Goal: Use online tool/utility: Utilize a website feature to perform a specific function

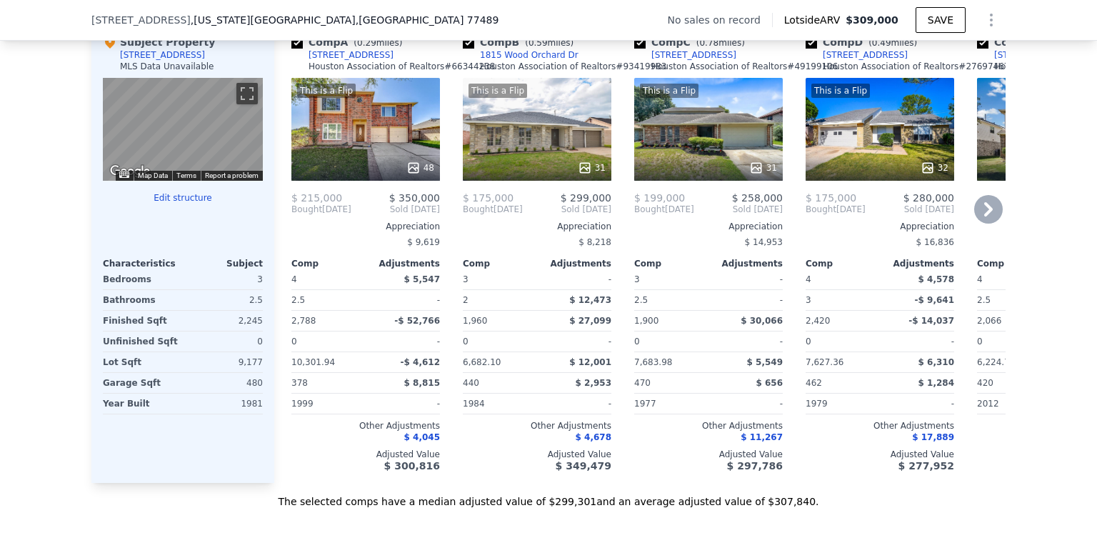
scroll to position [1422, 0]
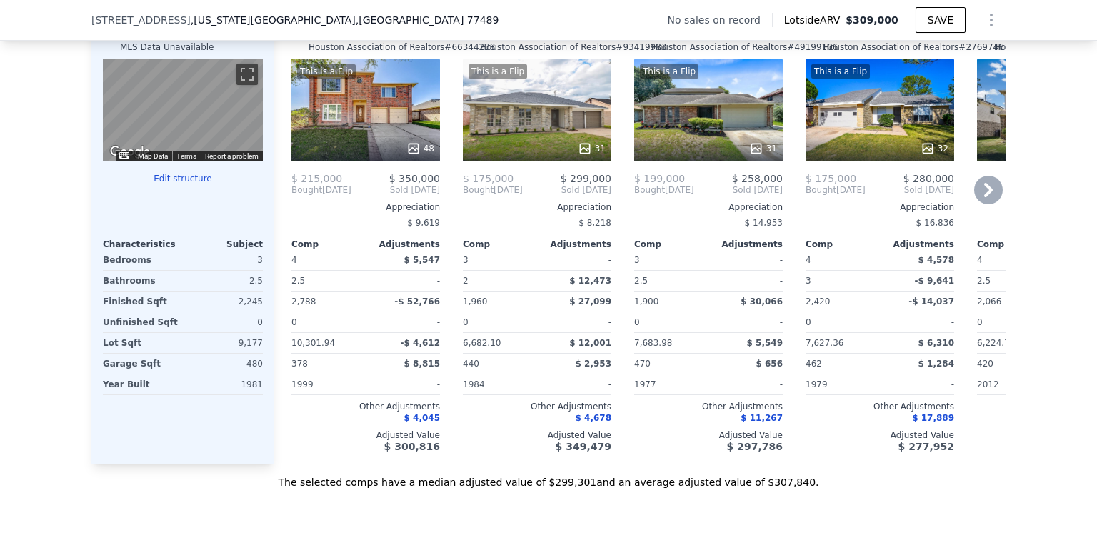
click at [979, 199] on icon at bounding box center [988, 190] width 29 height 29
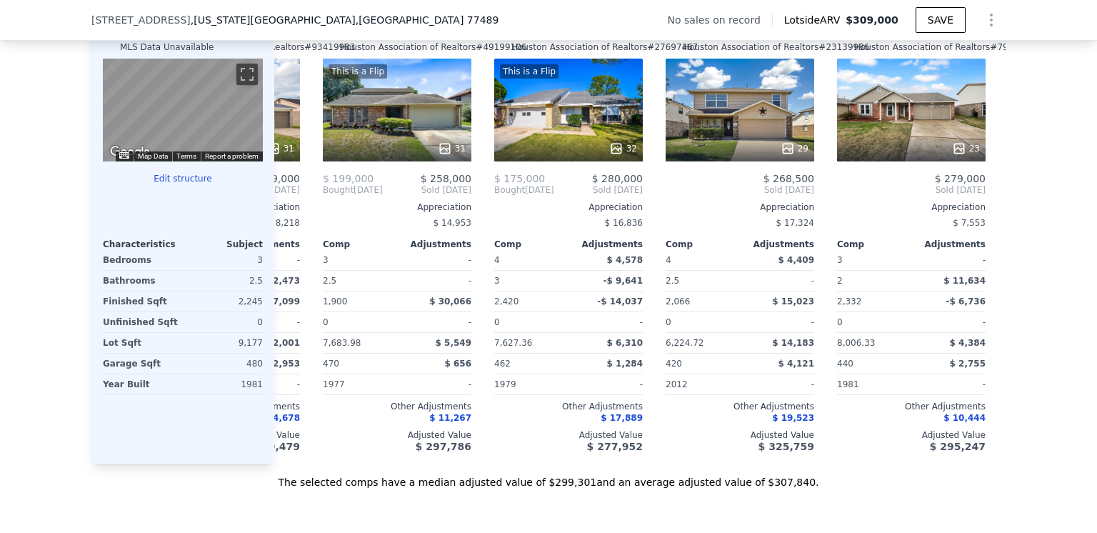
scroll to position [0, 343]
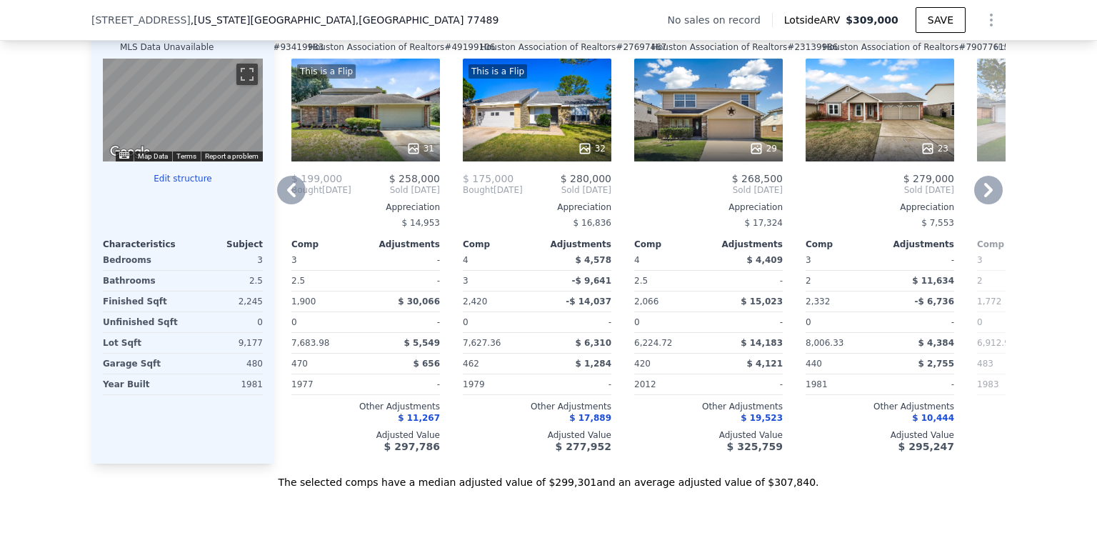
click at [984, 197] on icon at bounding box center [988, 190] width 9 height 14
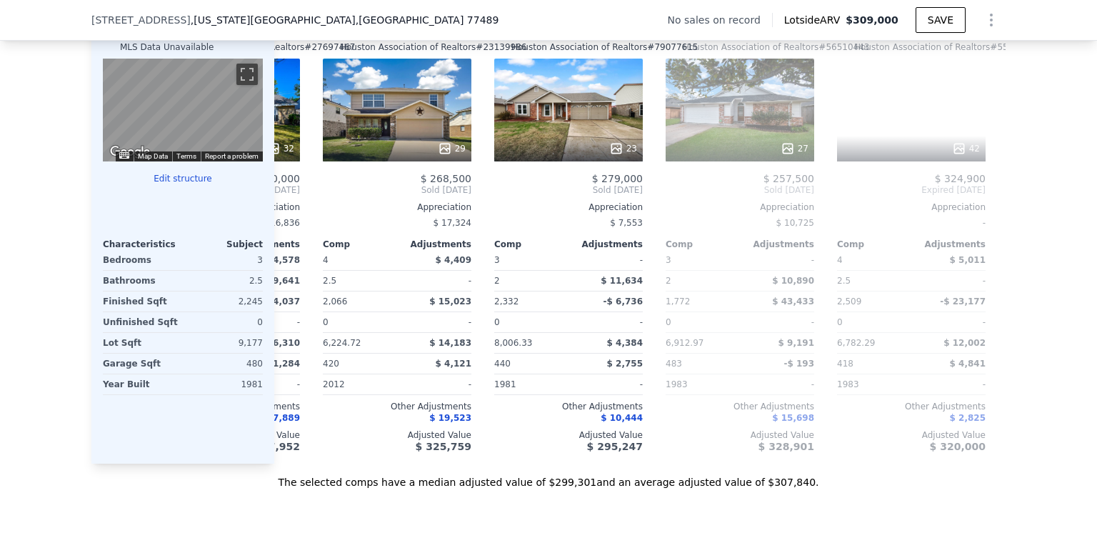
scroll to position [0, 685]
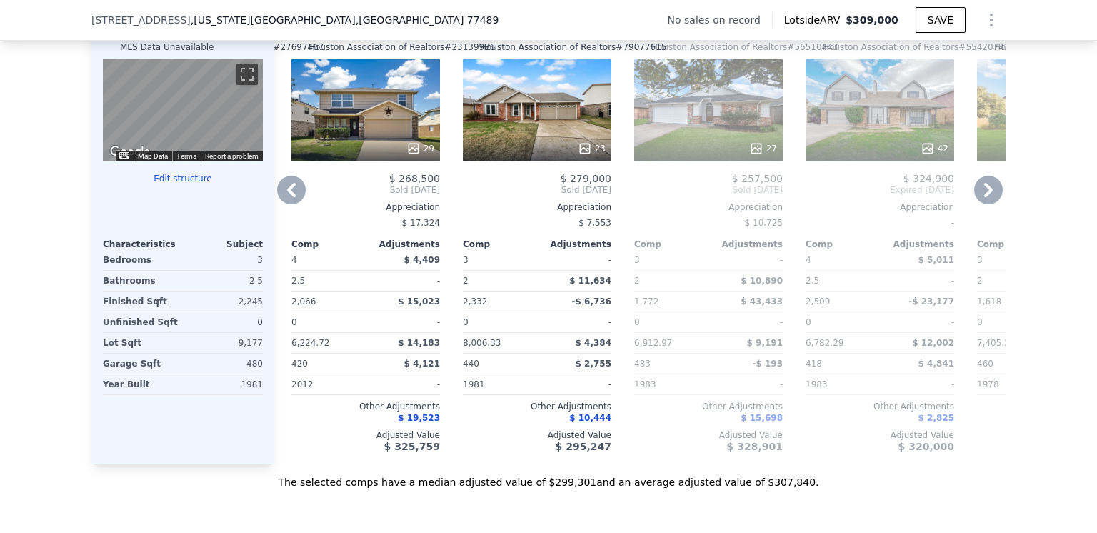
click at [984, 197] on icon at bounding box center [988, 190] width 9 height 14
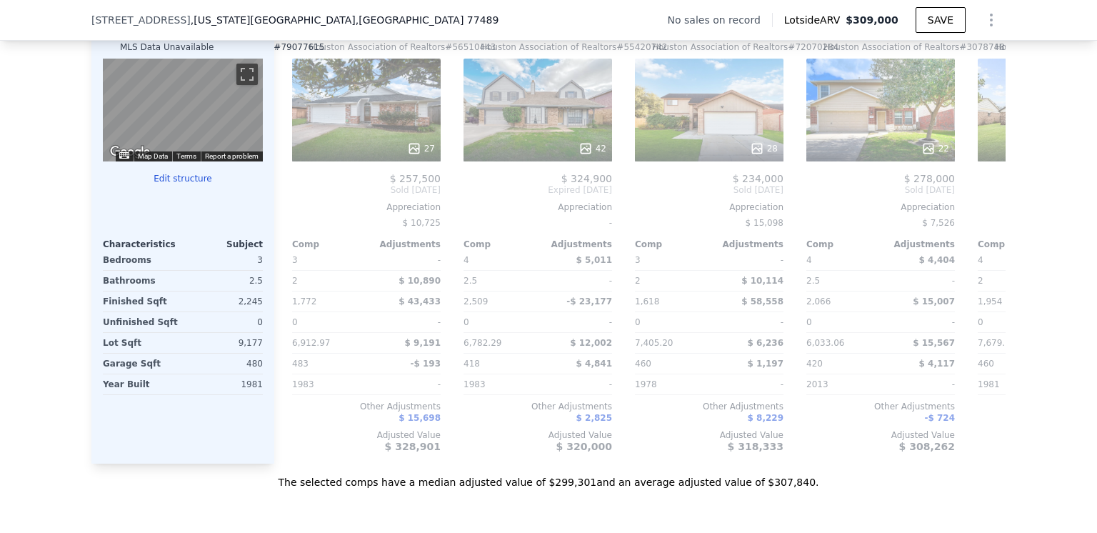
scroll to position [0, 1028]
click at [984, 197] on icon at bounding box center [988, 190] width 9 height 14
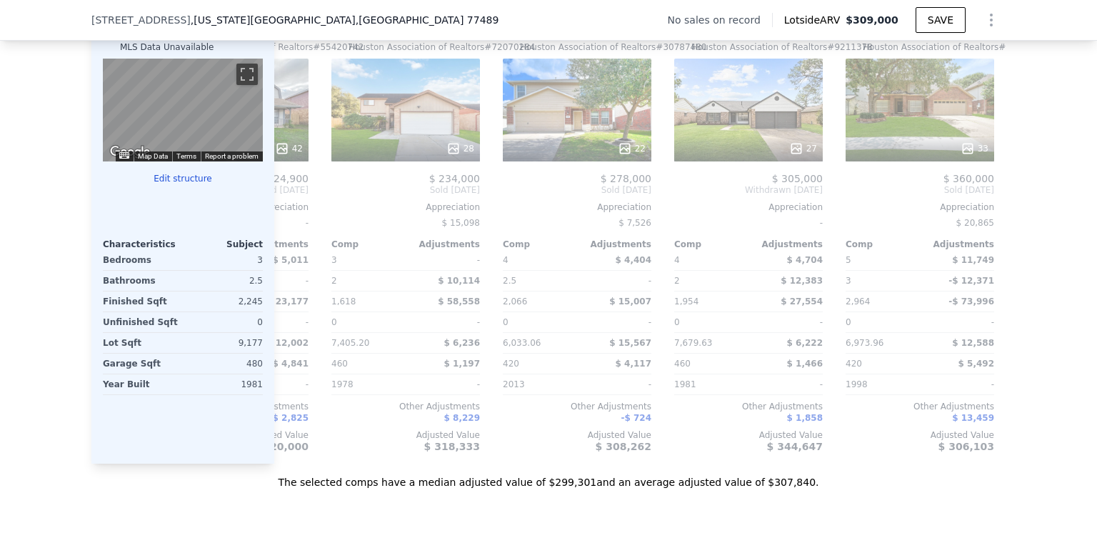
scroll to position [0, 1359]
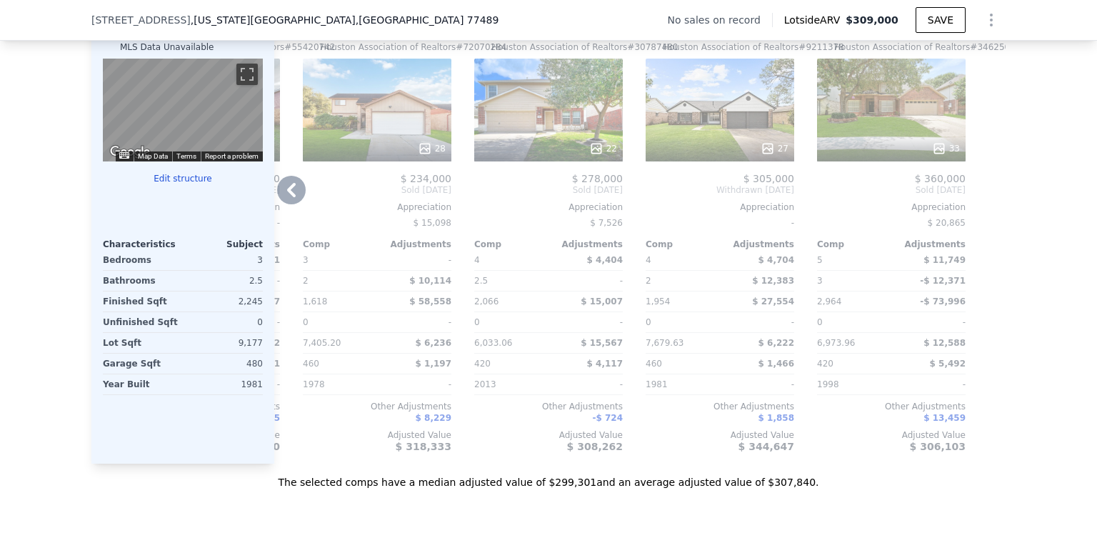
click at [288, 203] on icon at bounding box center [291, 190] width 29 height 29
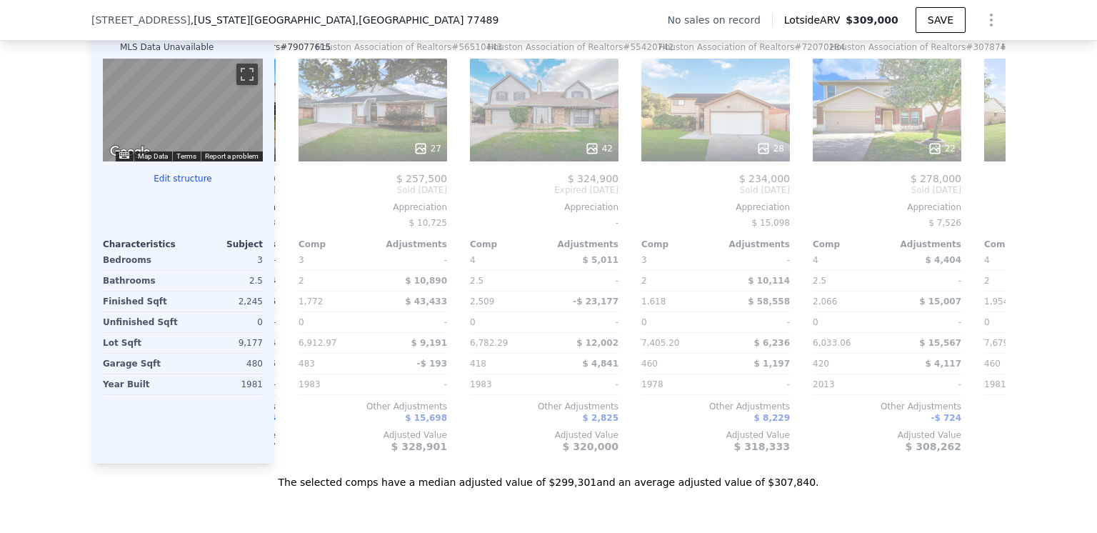
scroll to position [0, 1017]
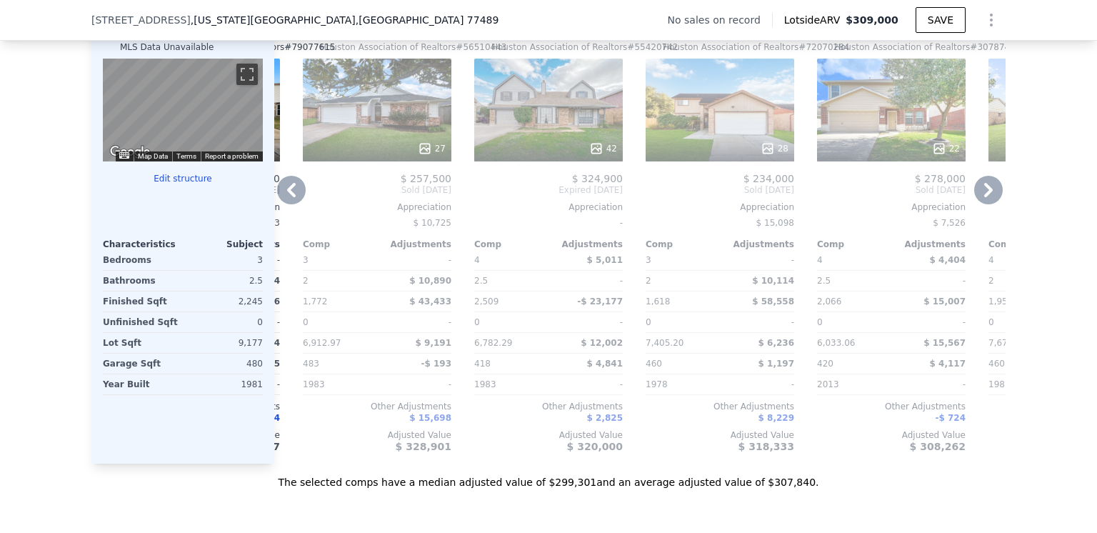
click at [287, 197] on icon at bounding box center [291, 190] width 9 height 14
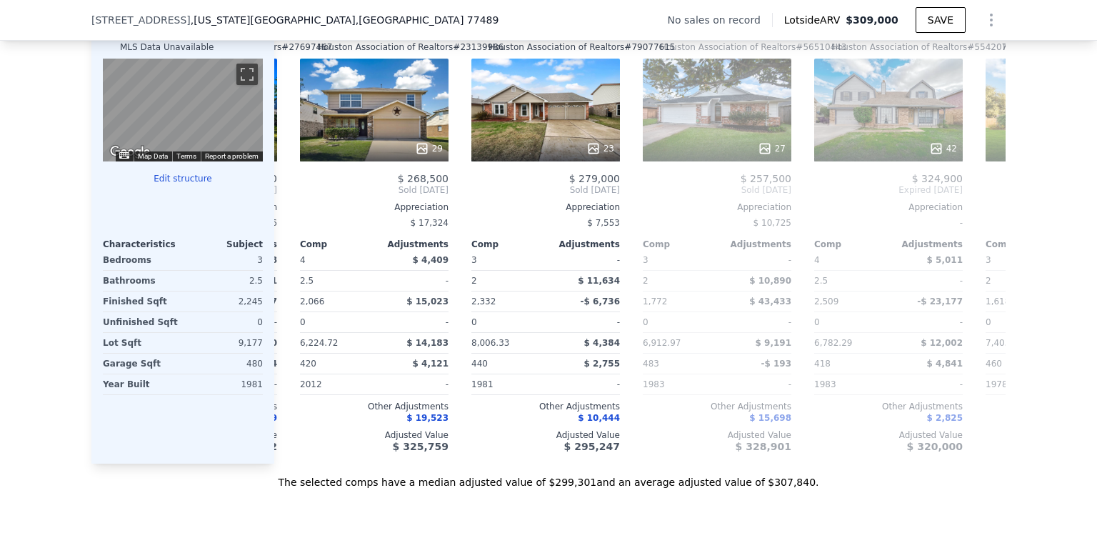
scroll to position [0, 674]
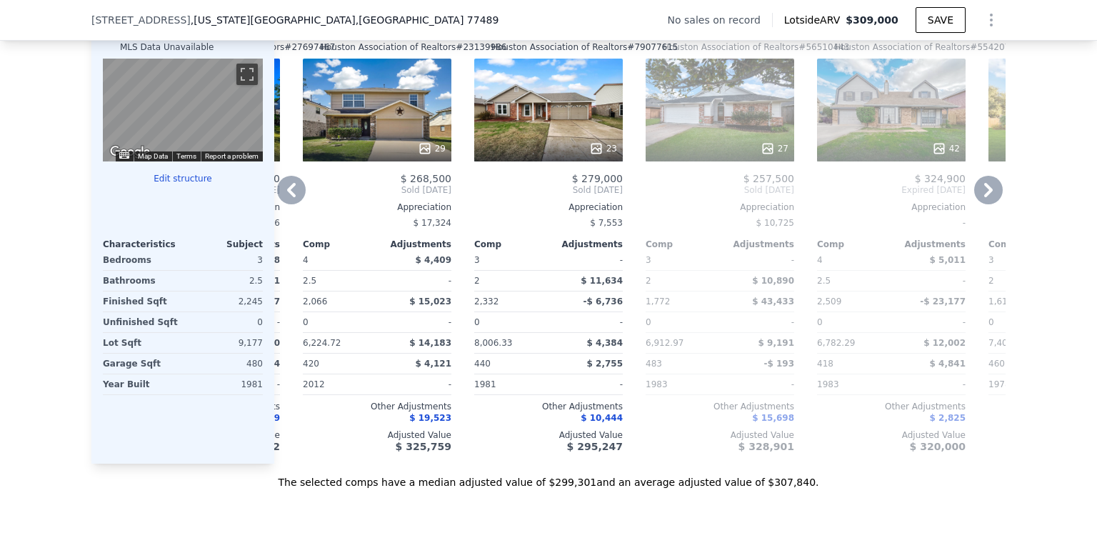
click at [287, 197] on icon at bounding box center [291, 190] width 9 height 14
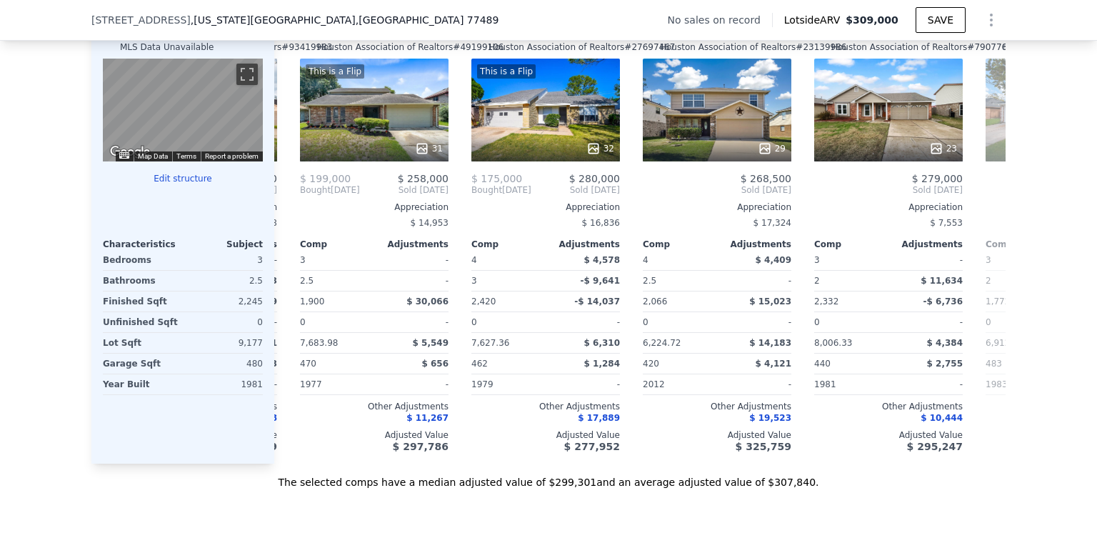
scroll to position [0, 331]
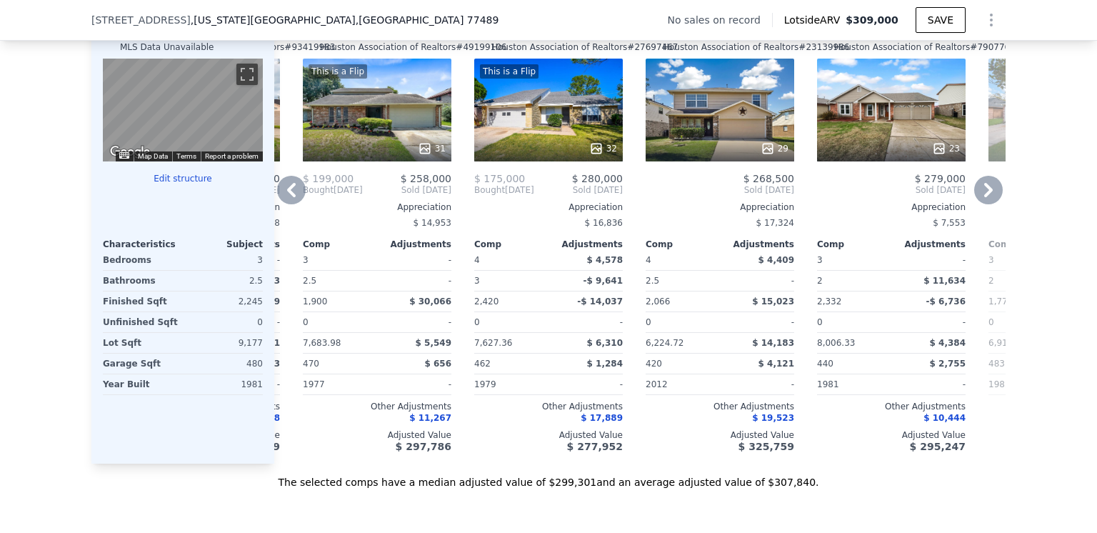
click at [287, 197] on icon at bounding box center [291, 190] width 9 height 14
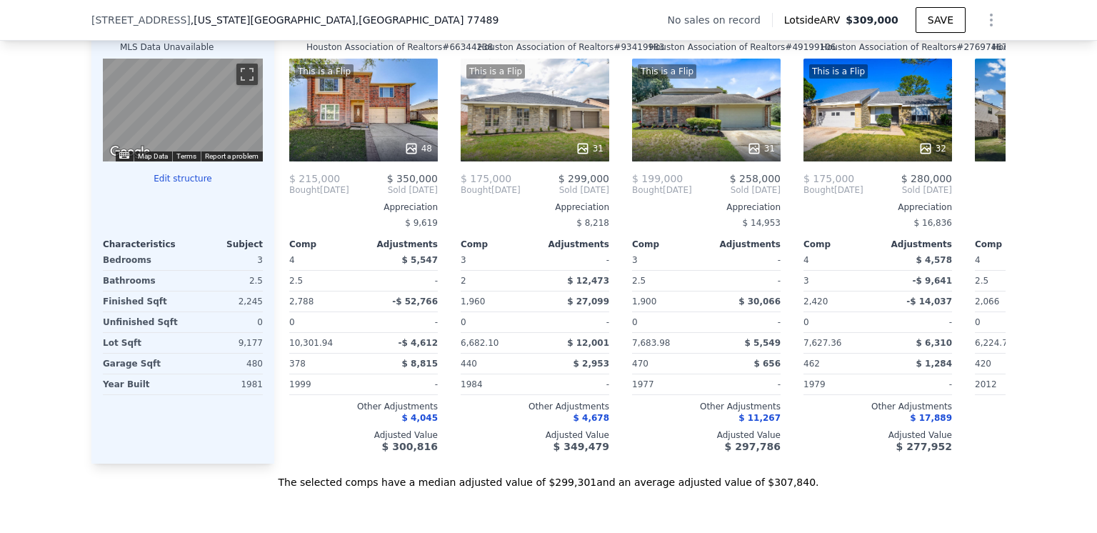
scroll to position [0, 0]
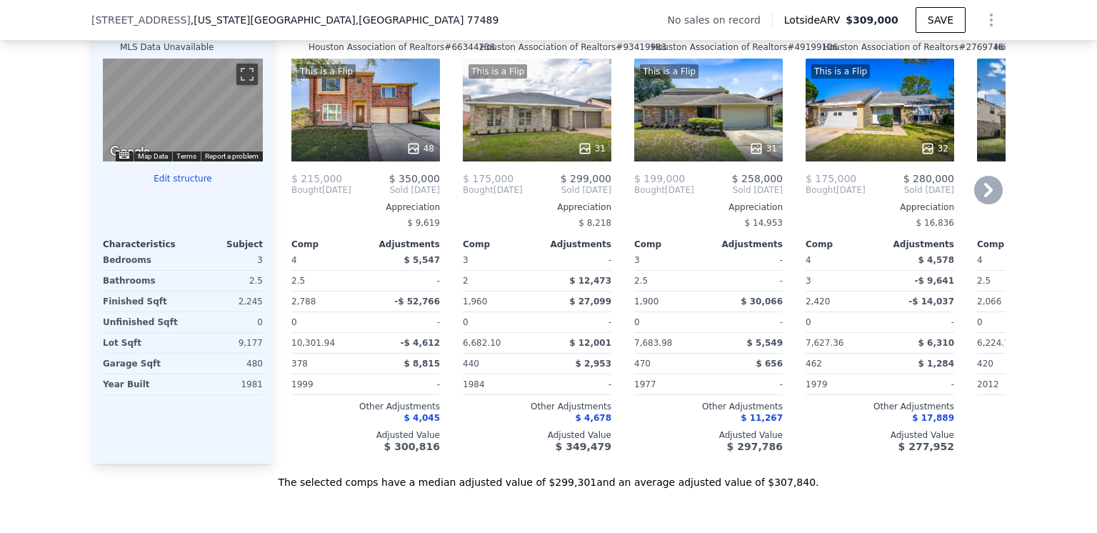
click at [985, 197] on icon at bounding box center [988, 190] width 9 height 14
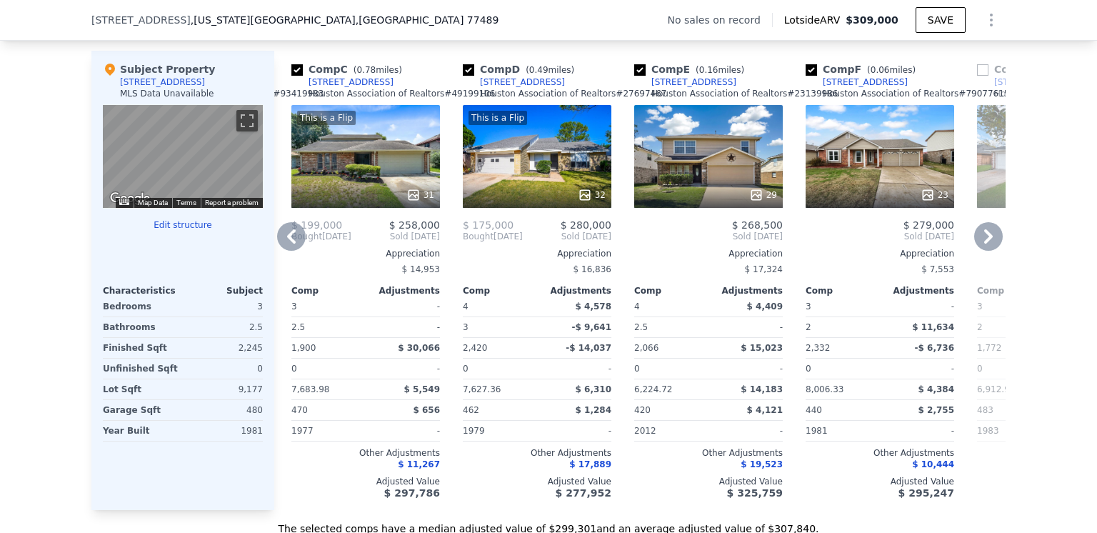
scroll to position [1351, 0]
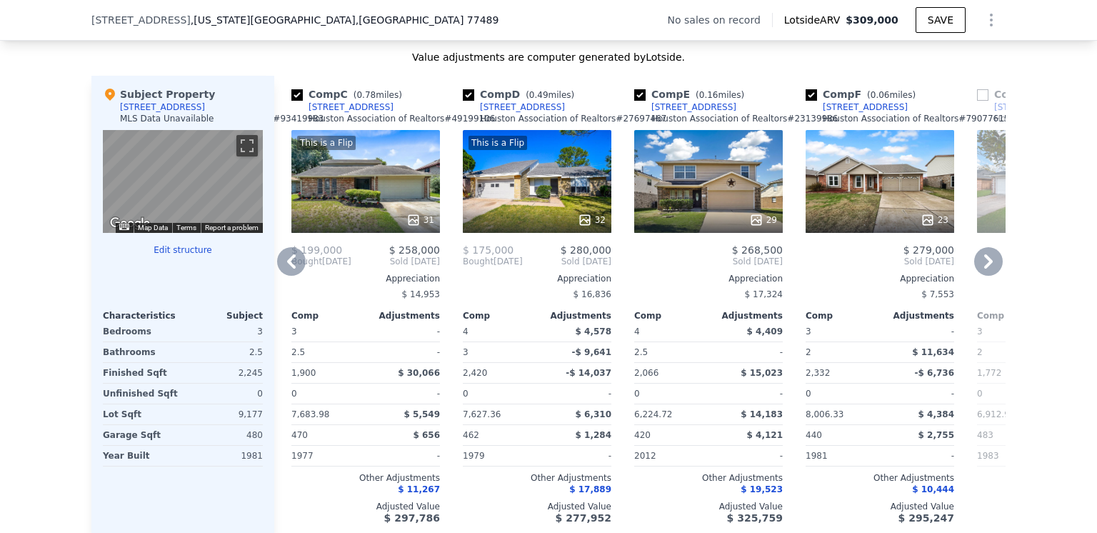
click at [291, 271] on icon at bounding box center [291, 261] width 29 height 29
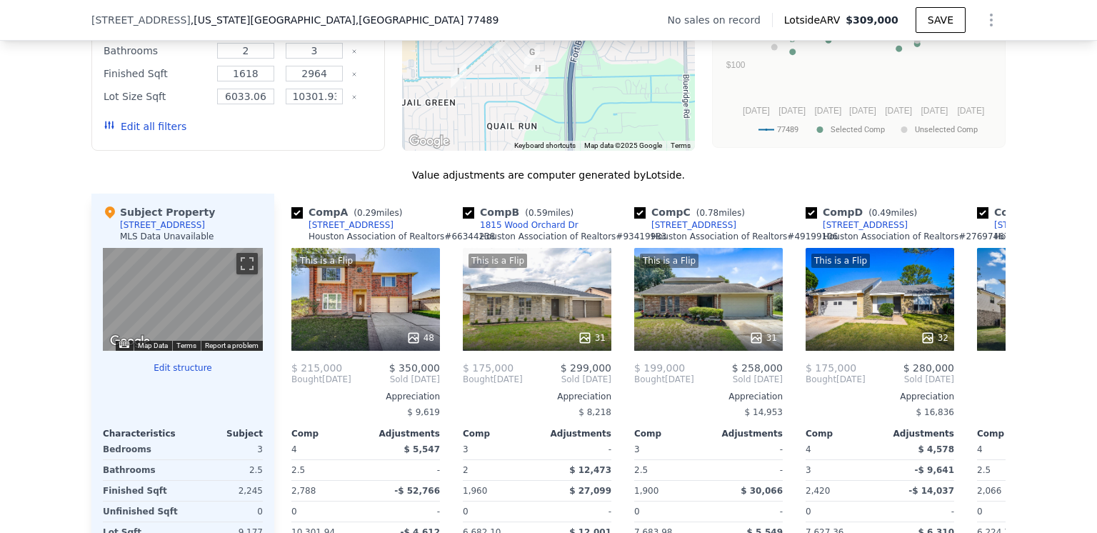
scroll to position [1280, 0]
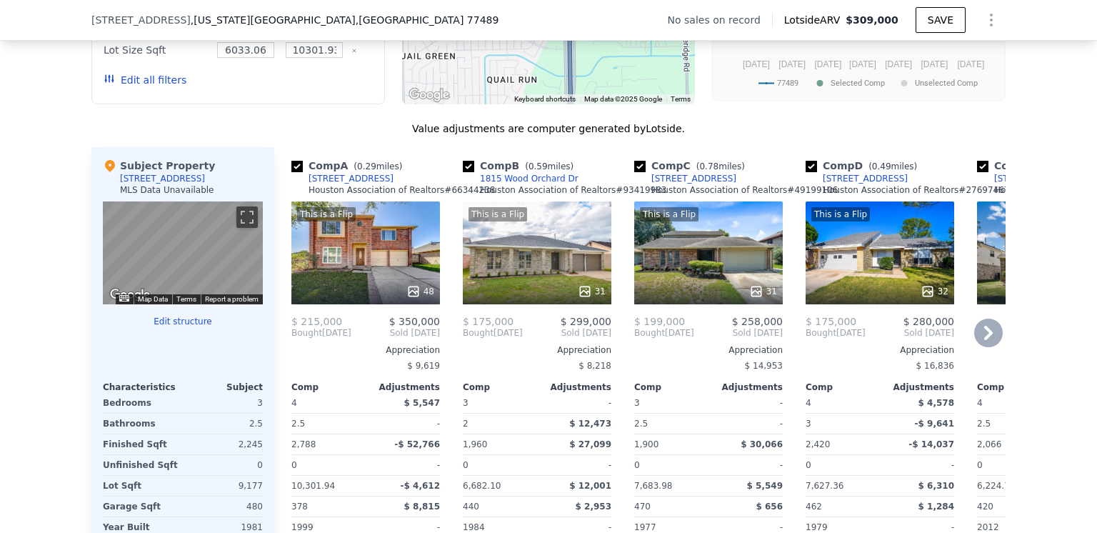
click at [982, 336] on icon at bounding box center [988, 332] width 29 height 29
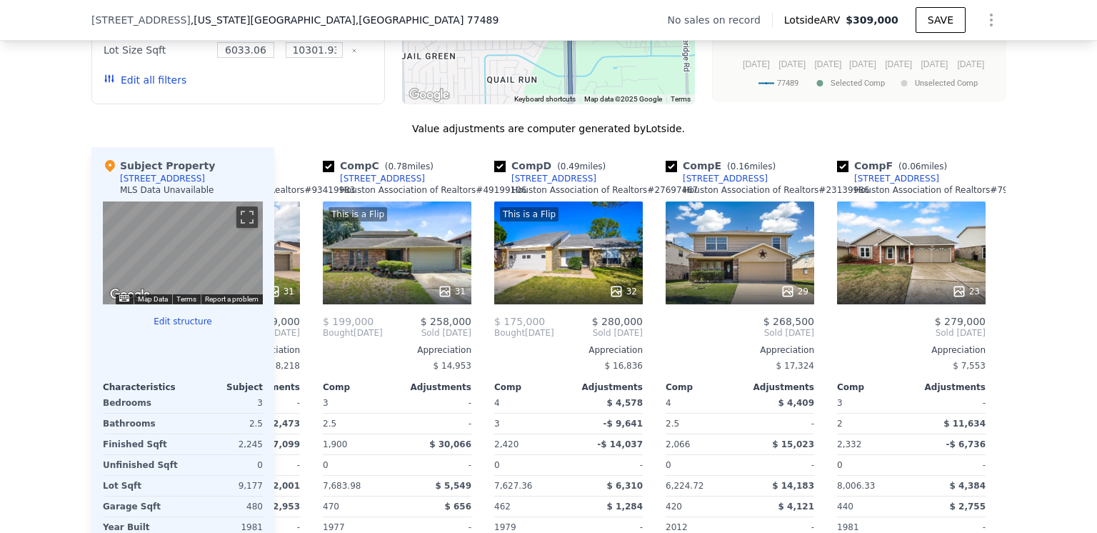
scroll to position [0, 343]
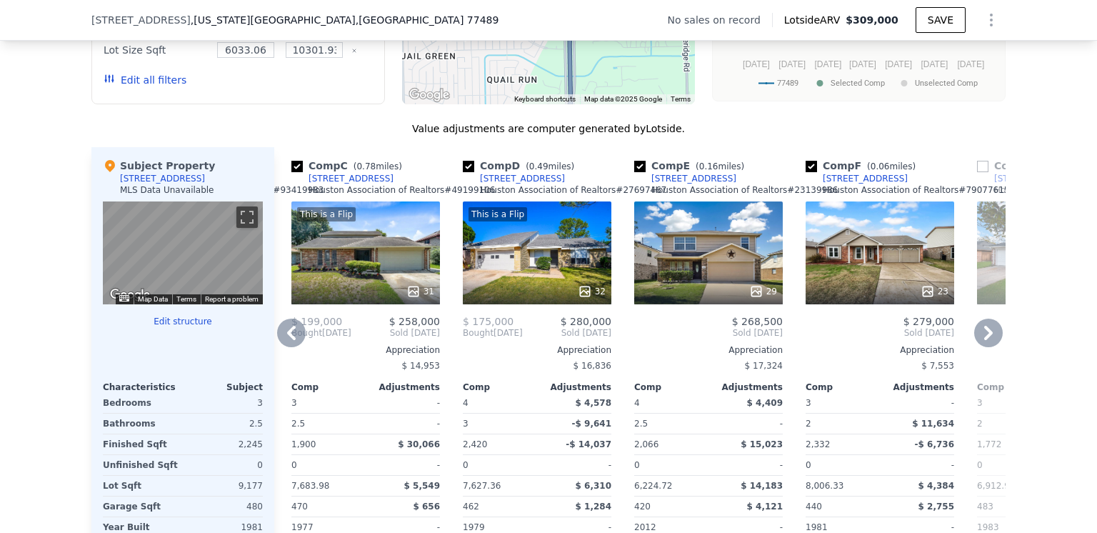
click at [984, 339] on icon at bounding box center [988, 333] width 9 height 14
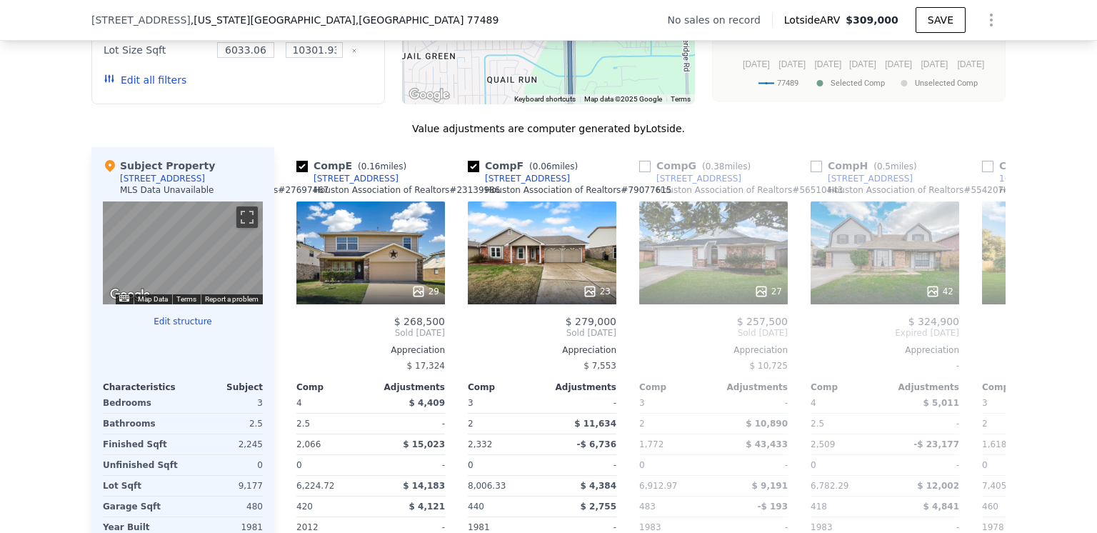
scroll to position [0, 685]
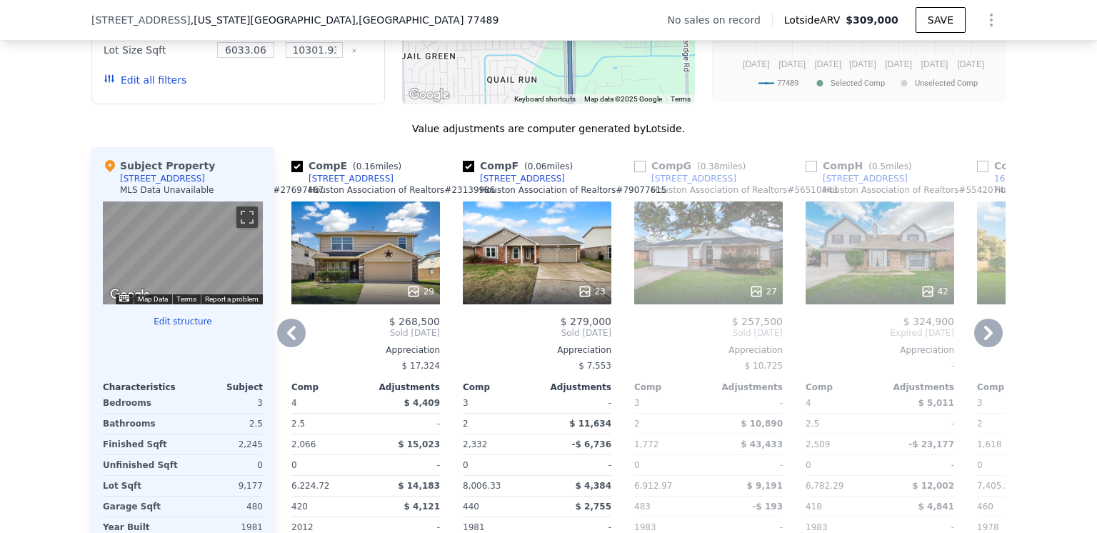
click at [984, 339] on icon at bounding box center [988, 333] width 9 height 14
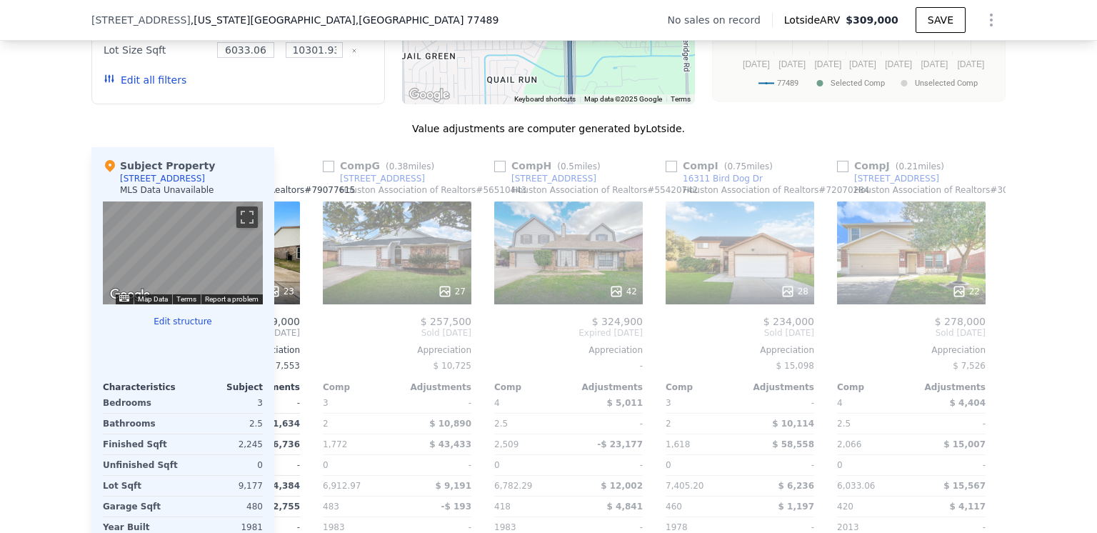
scroll to position [0, 1028]
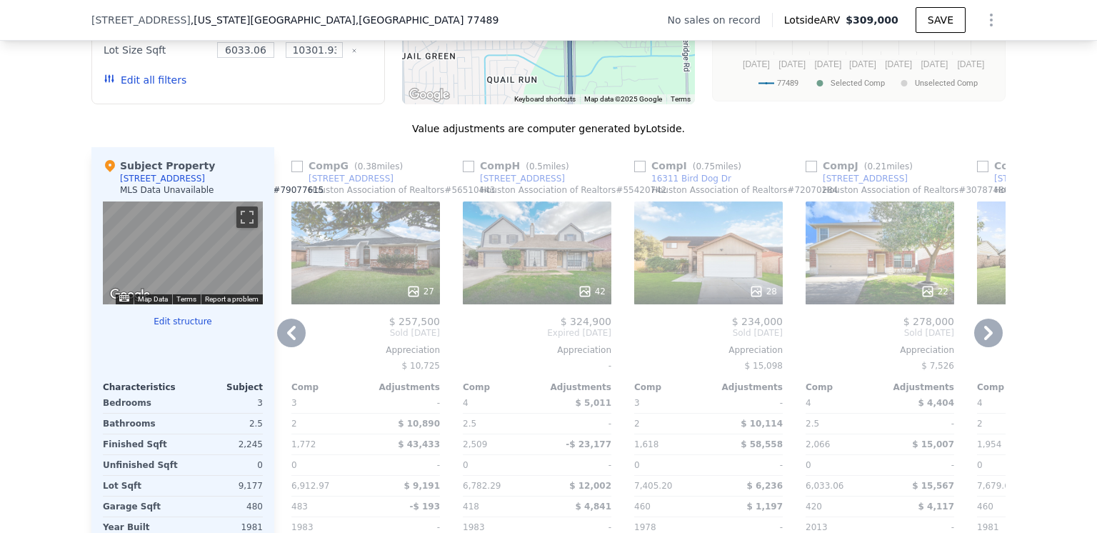
click at [984, 339] on icon at bounding box center [988, 333] width 9 height 14
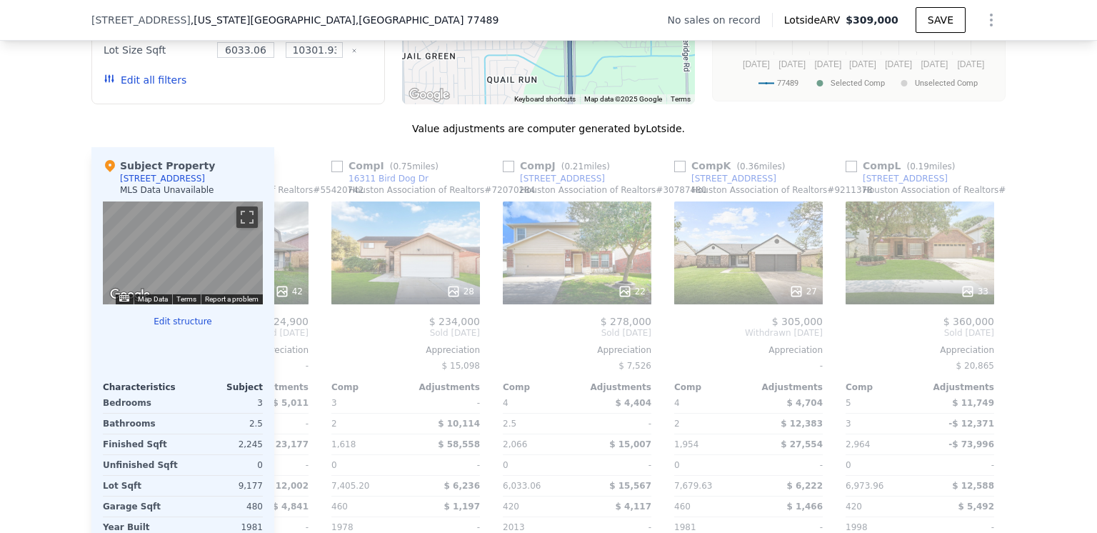
scroll to position [0, 1359]
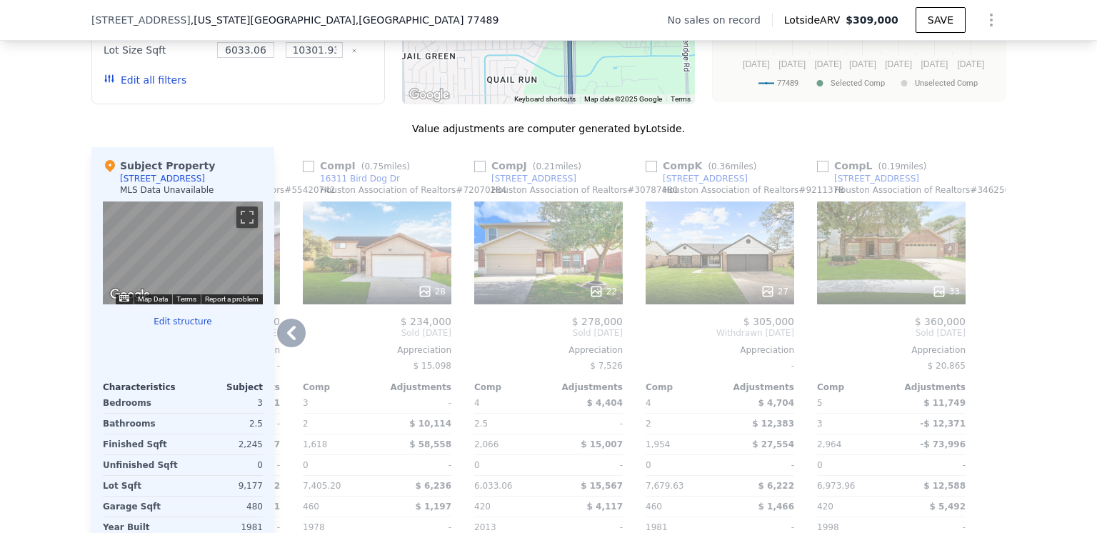
click at [281, 338] on icon at bounding box center [291, 332] width 29 height 29
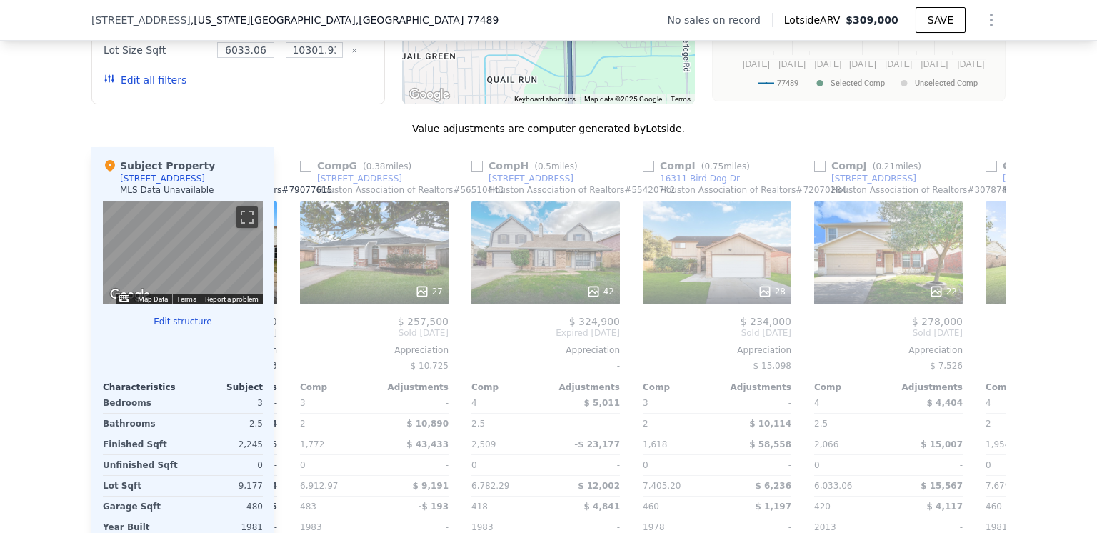
scroll to position [0, 1017]
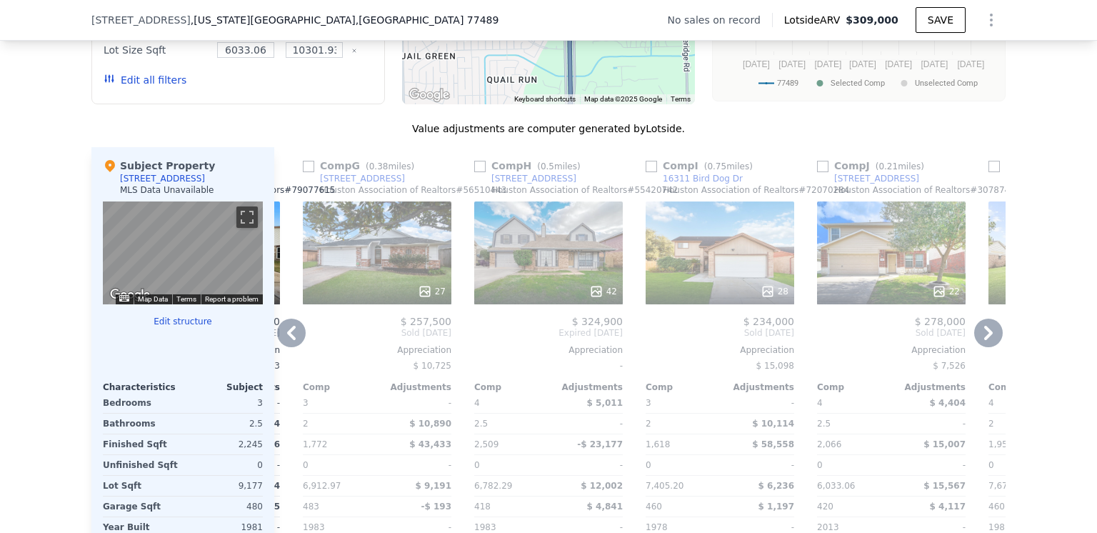
click at [288, 343] on icon at bounding box center [291, 332] width 29 height 29
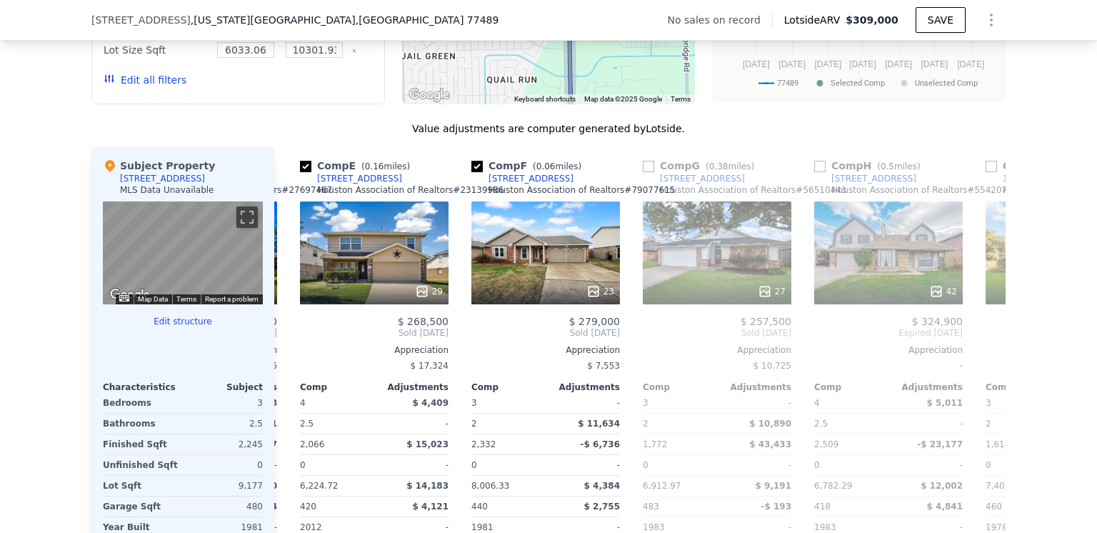
scroll to position [0, 674]
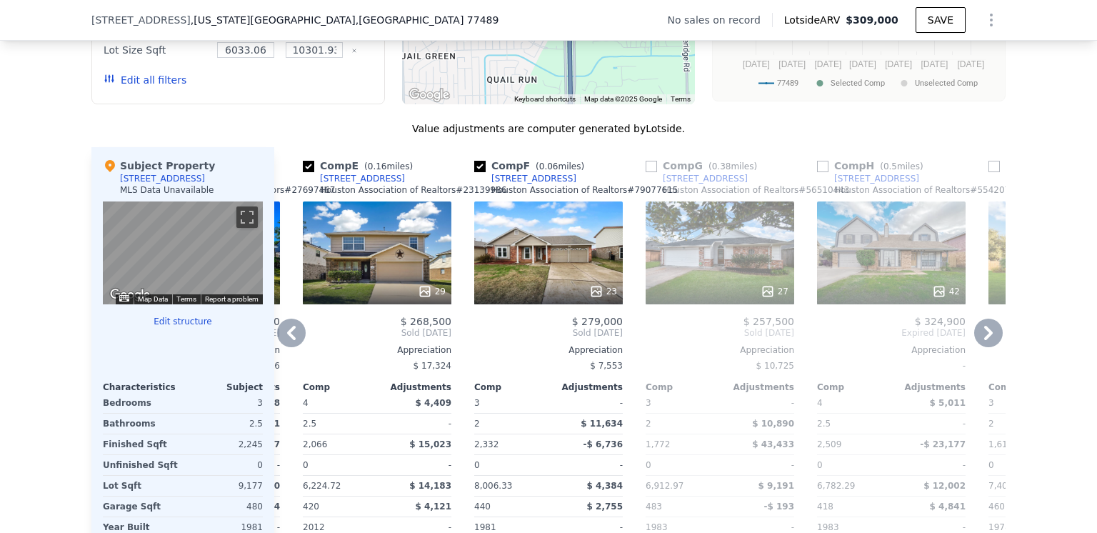
click at [288, 343] on icon at bounding box center [291, 332] width 29 height 29
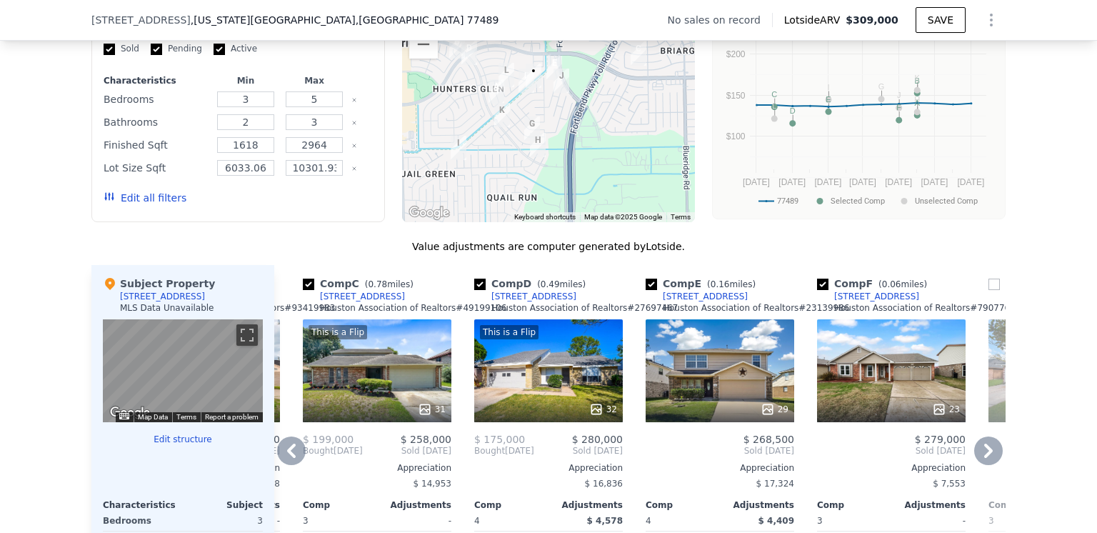
scroll to position [1137, 0]
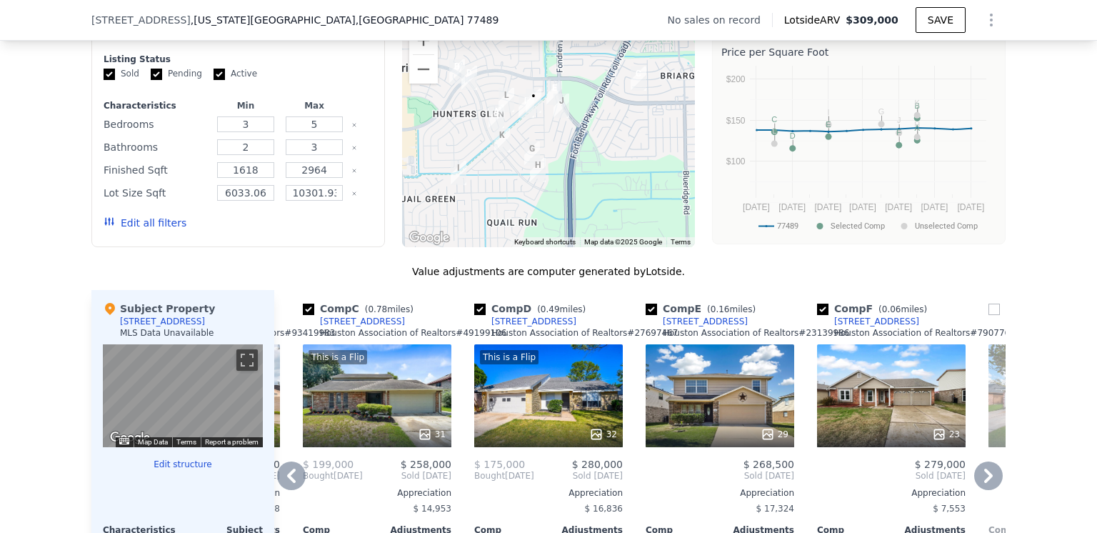
click at [287, 481] on icon at bounding box center [291, 475] width 9 height 14
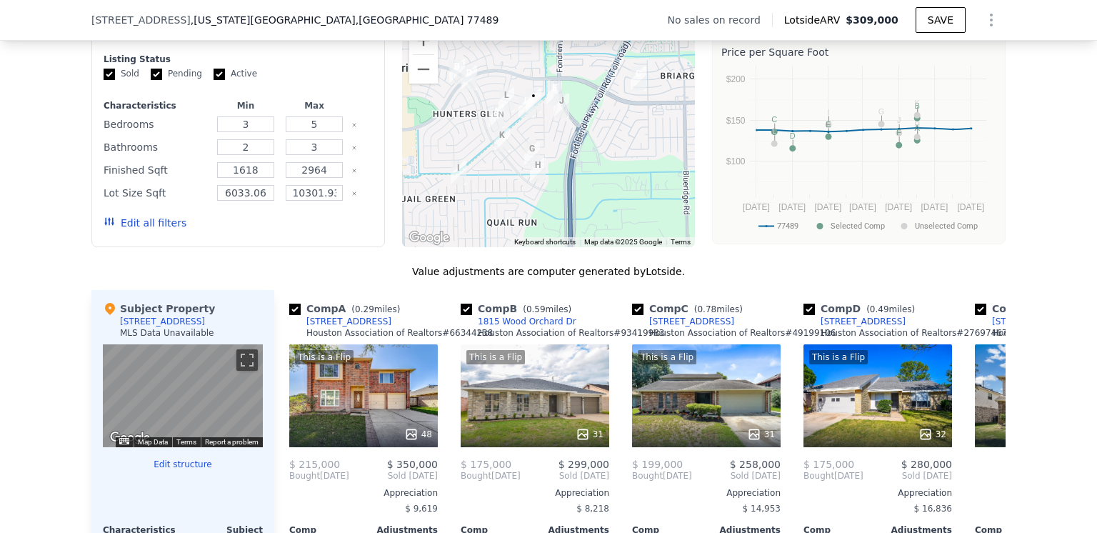
scroll to position [0, 0]
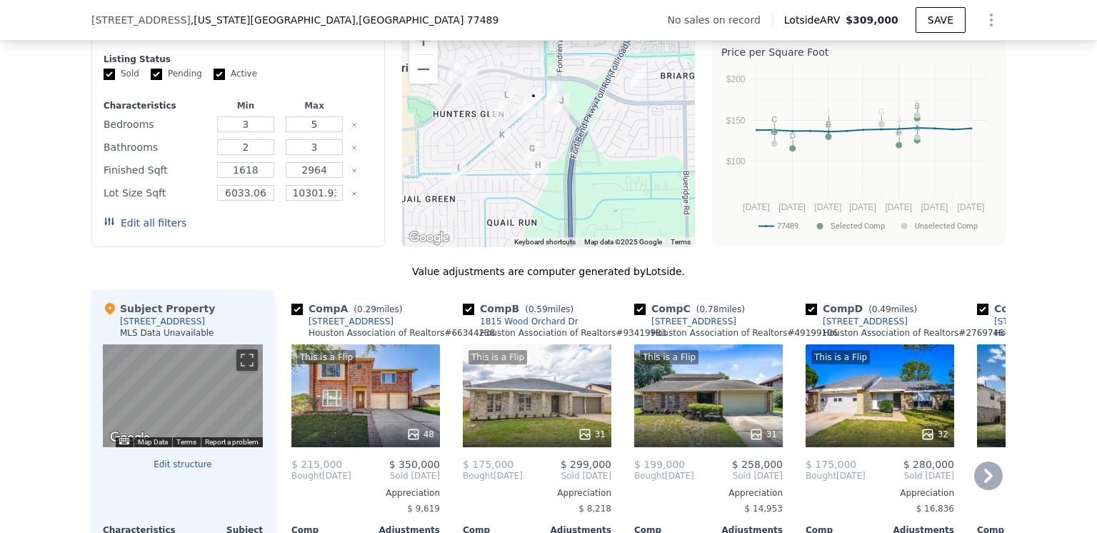
click at [291, 481] on span "Bought" at bounding box center [306, 475] width 31 height 11
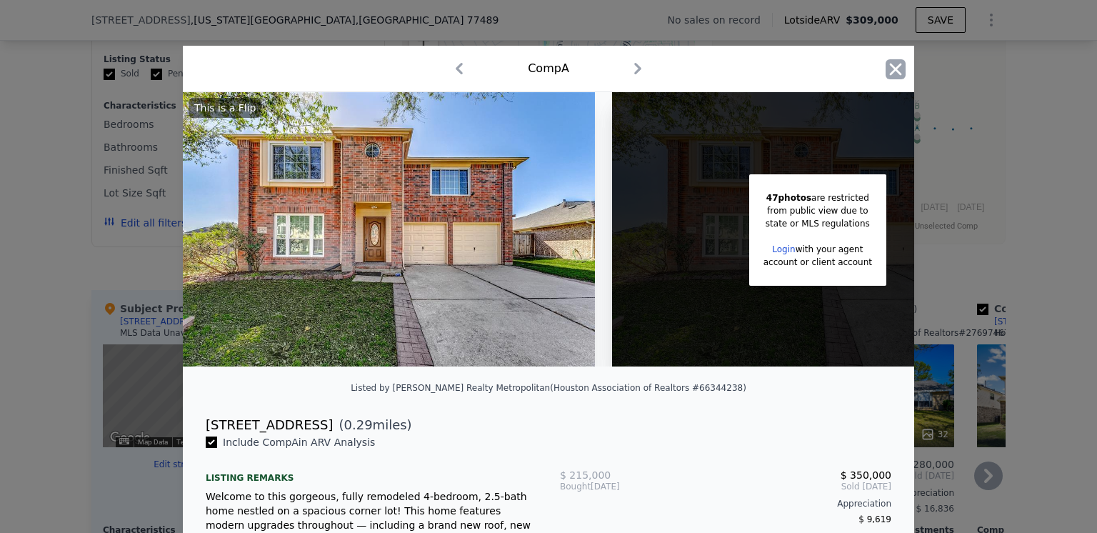
click at [892, 65] on icon "button" at bounding box center [895, 69] width 20 height 20
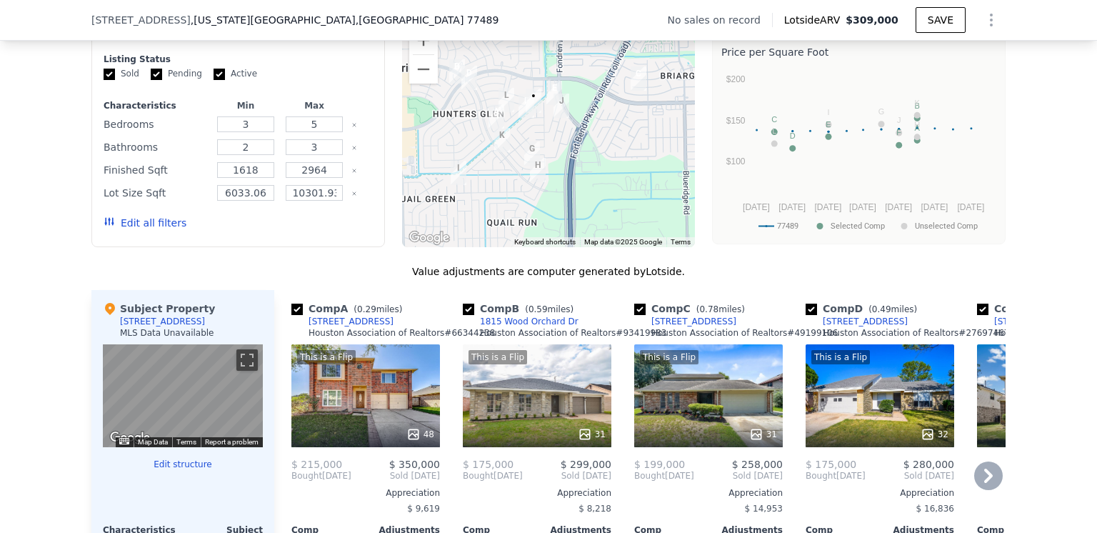
scroll to position [1208, 0]
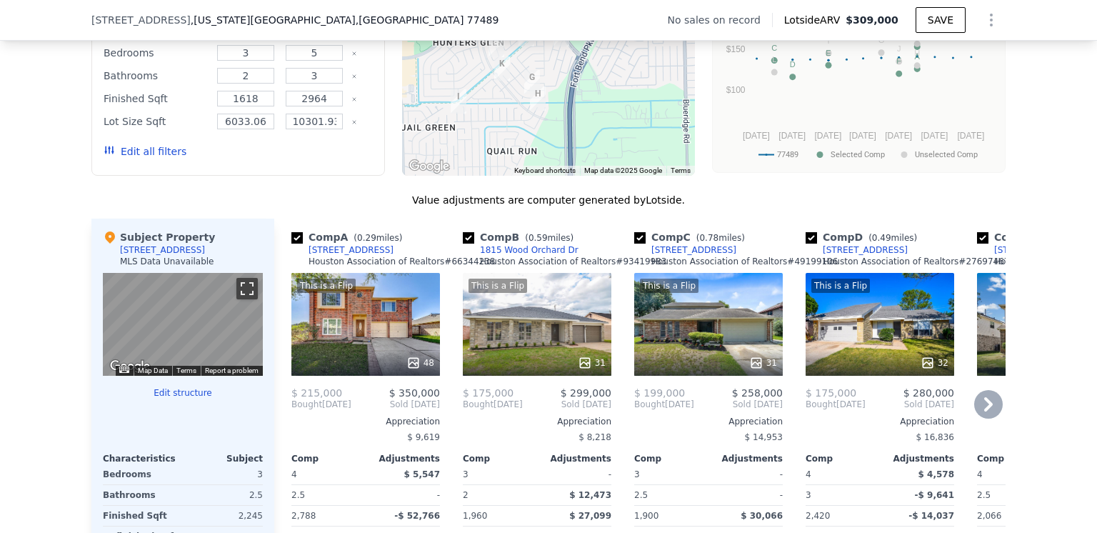
click at [242, 297] on button "Toggle fullscreen view" at bounding box center [246, 288] width 21 height 21
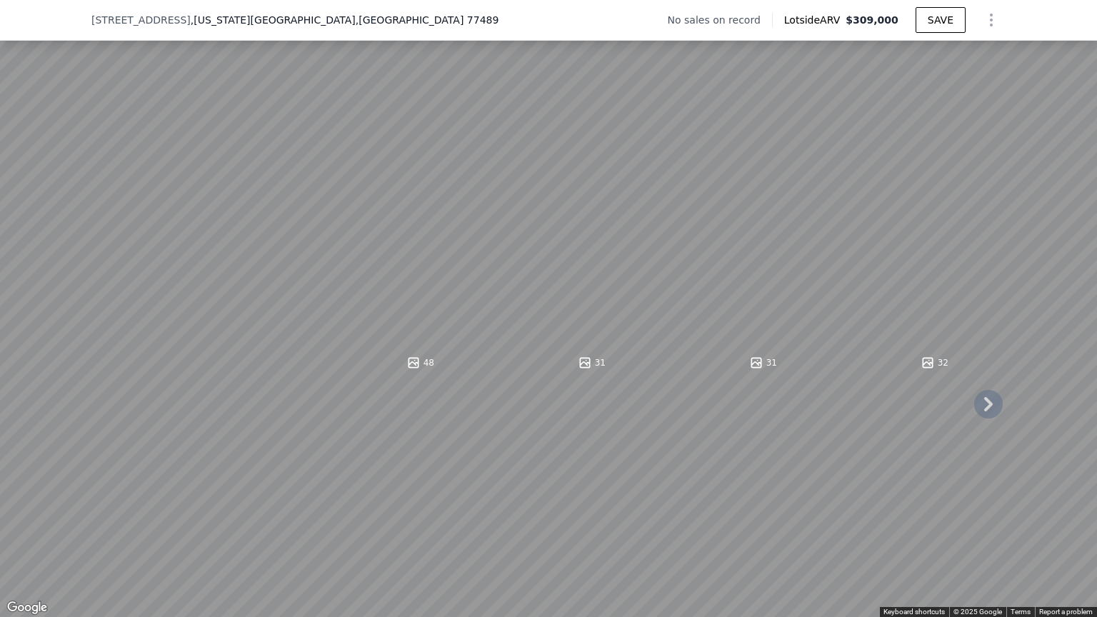
click at [1081, 15] on button "Toggle fullscreen view" at bounding box center [1080, 15] width 21 height 21
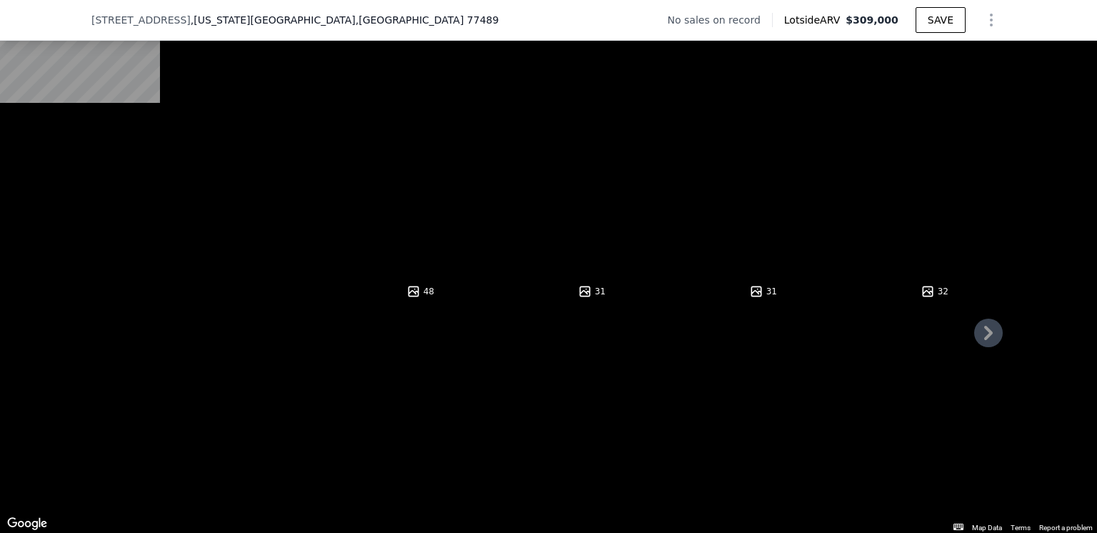
scroll to position [1351, 0]
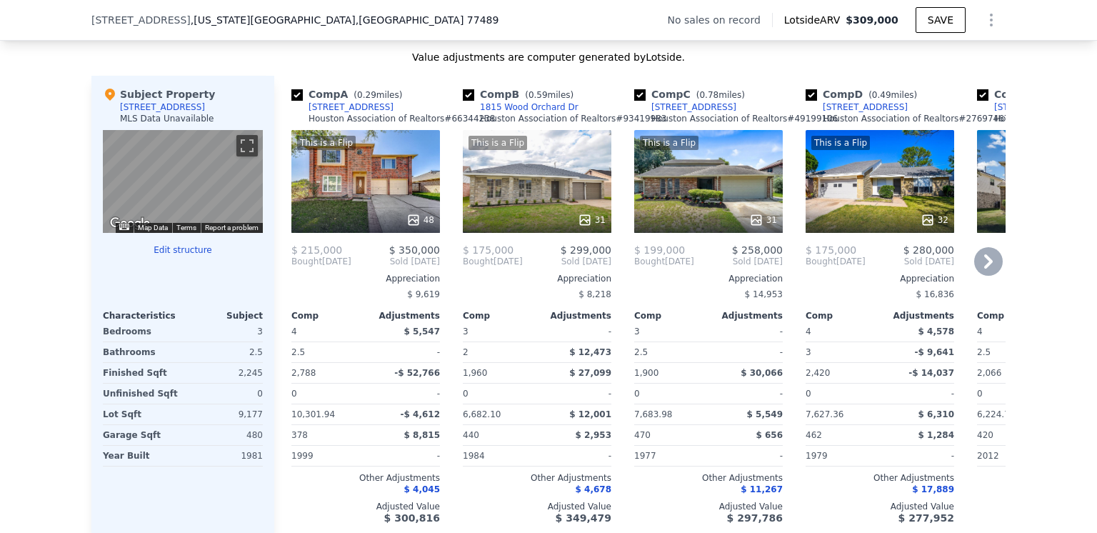
click at [984, 268] on icon at bounding box center [988, 261] width 9 height 14
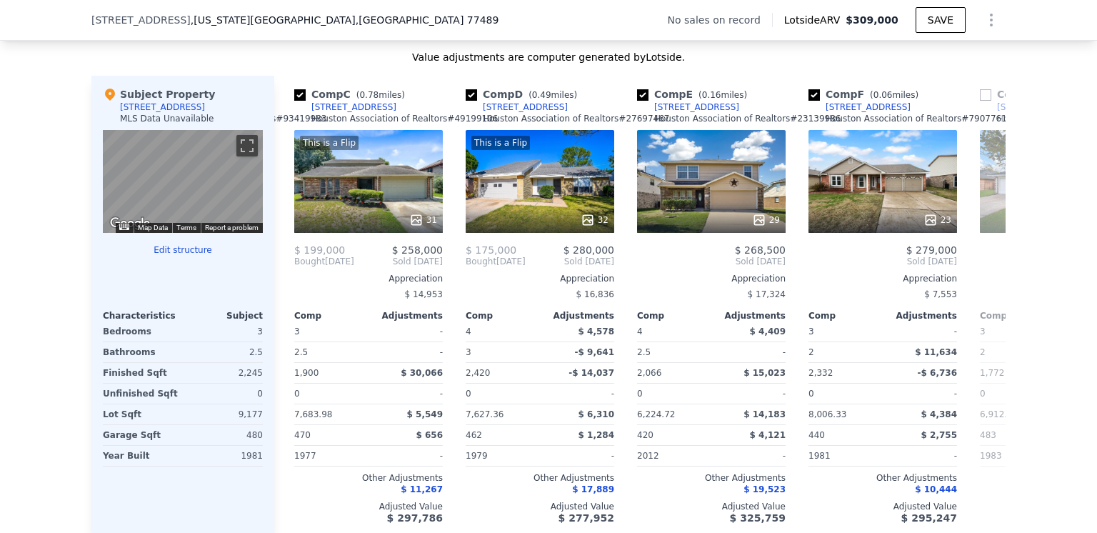
scroll to position [0, 343]
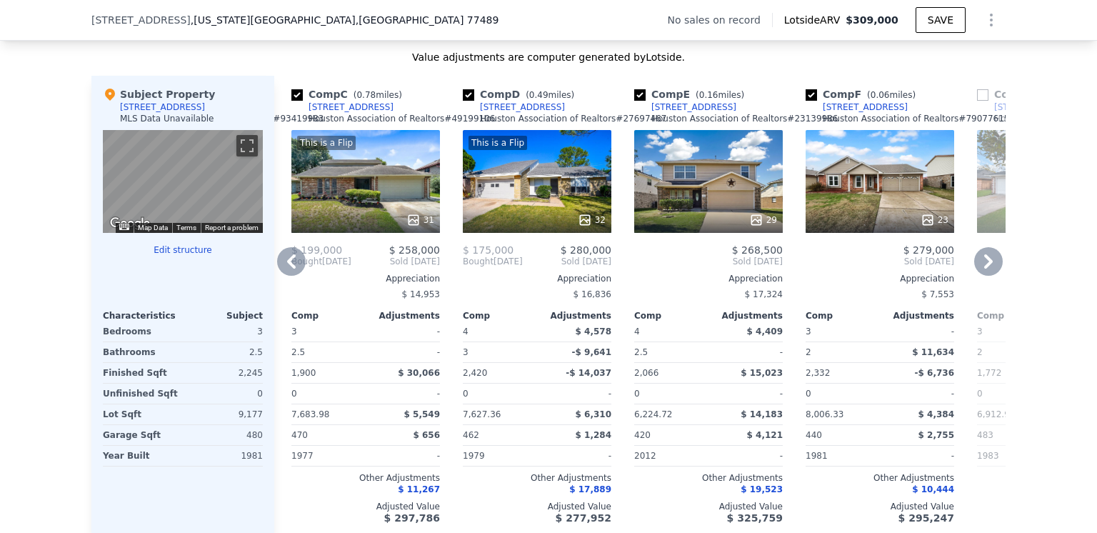
click at [984, 268] on icon at bounding box center [988, 261] width 9 height 14
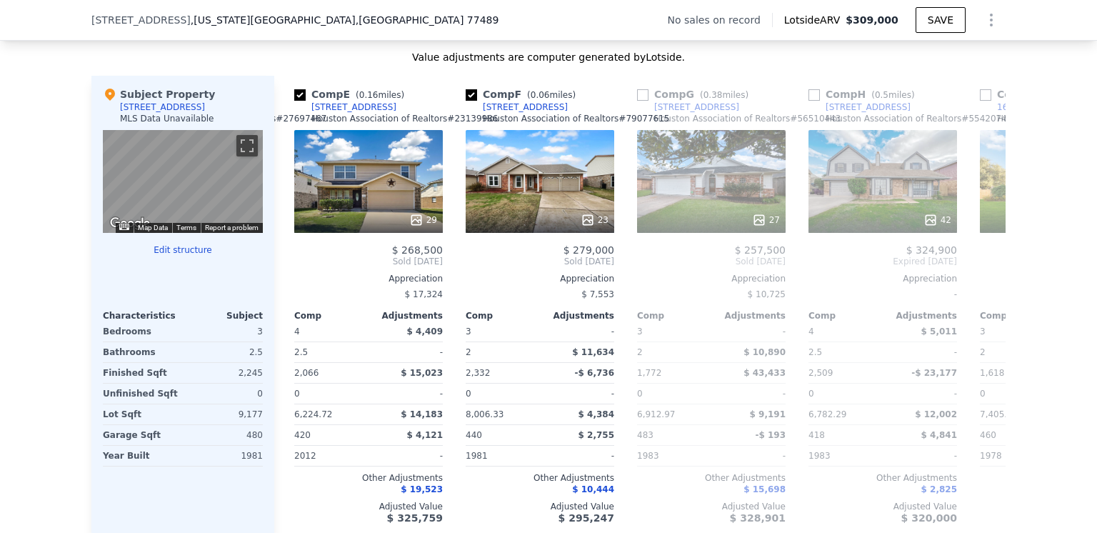
scroll to position [0, 685]
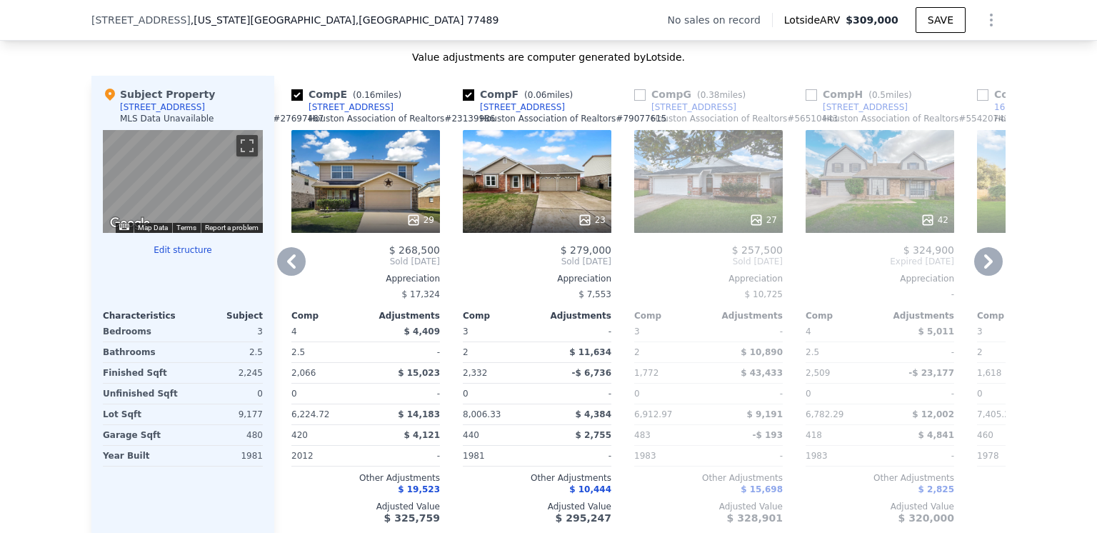
click at [279, 271] on icon at bounding box center [291, 261] width 29 height 29
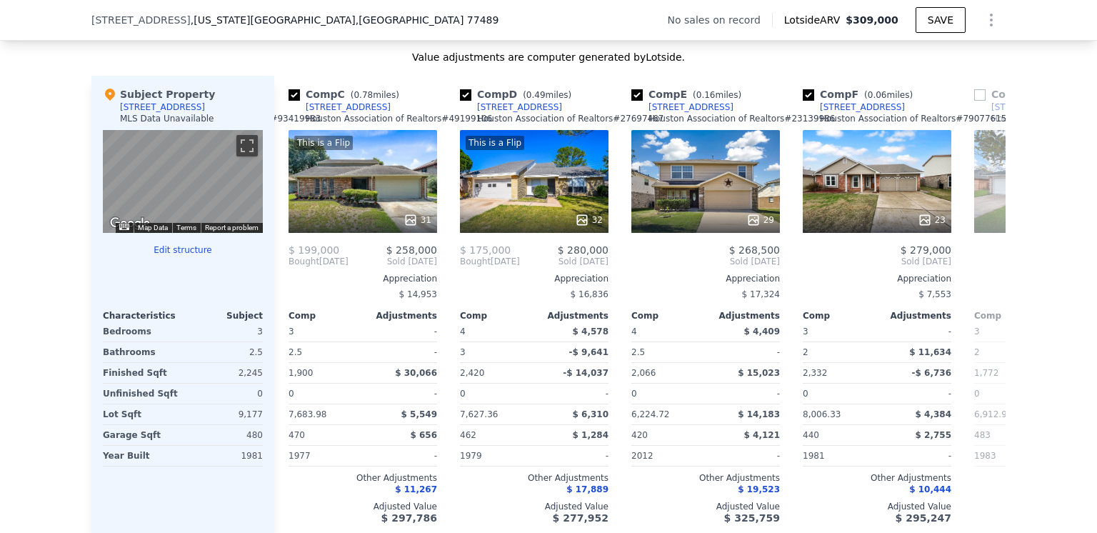
scroll to position [0, 343]
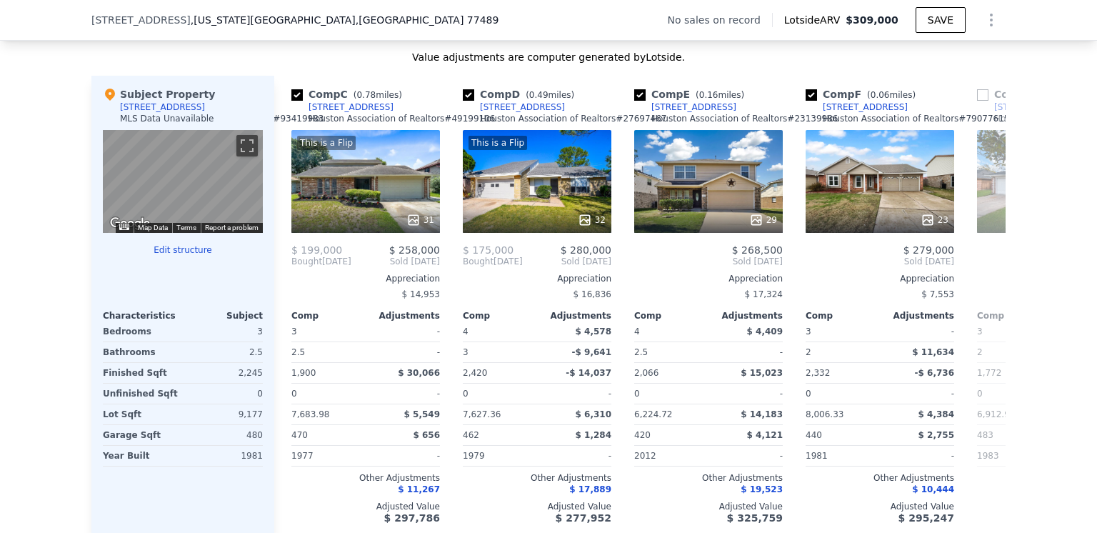
click at [279, 271] on div "Comp A ( 0.29 miles) [STREET_ADDRESS][PERSON_NAME] Association of Realtors # 66…" at bounding box center [639, 305] width 731 height 459
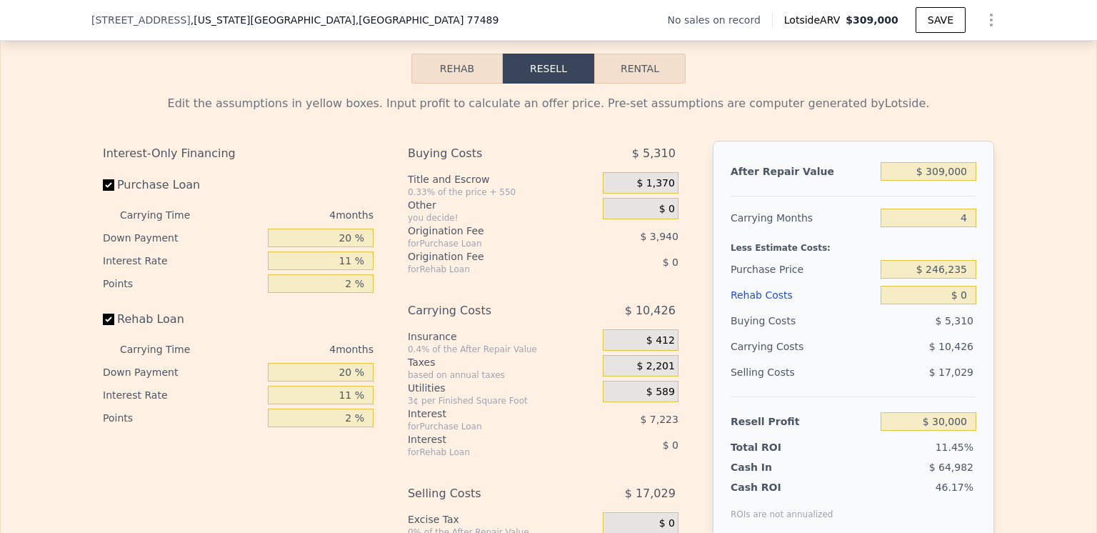
scroll to position [1994, 0]
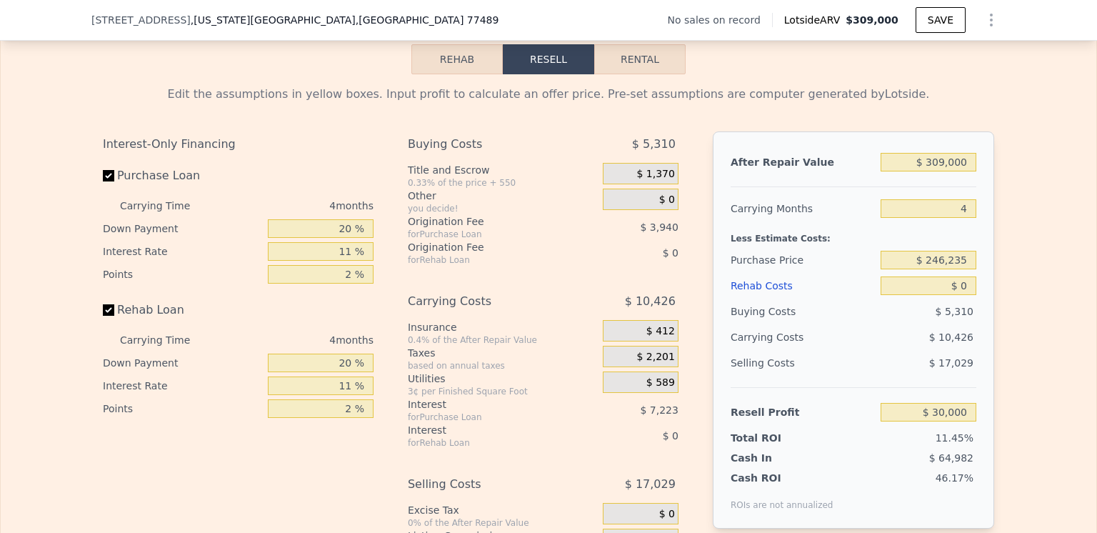
click at [633, 74] on button "Rental" at bounding box center [639, 59] width 91 height 30
select select "30"
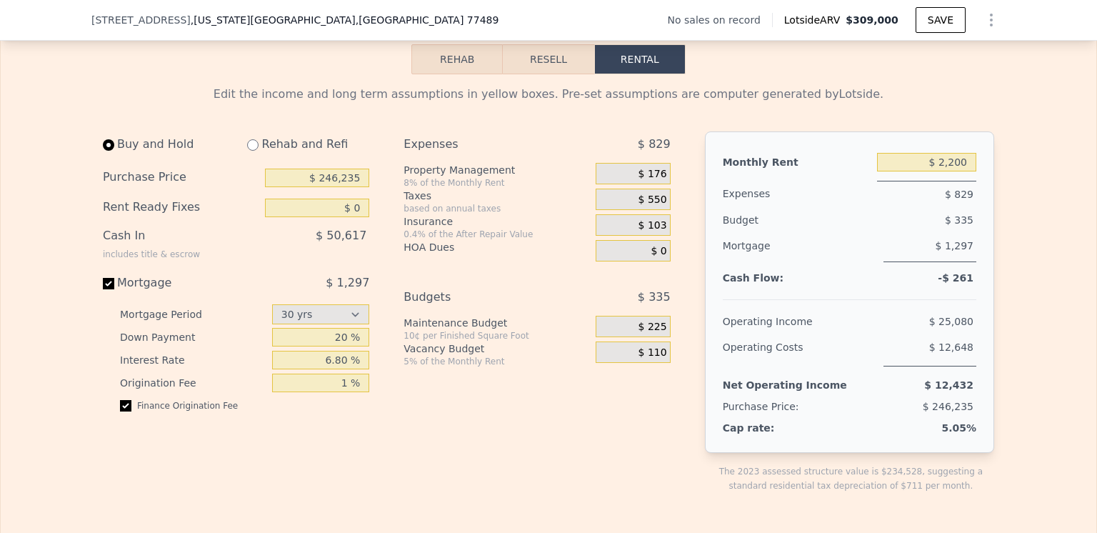
click at [543, 74] on button "Resell" at bounding box center [548, 59] width 91 height 30
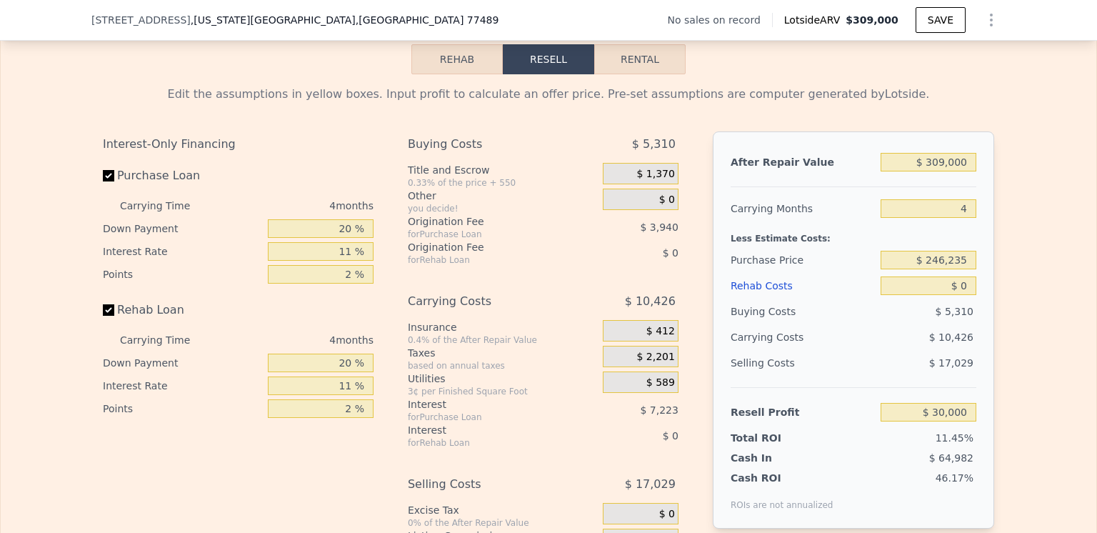
click at [754, 298] on div "Rehab Costs" at bounding box center [802, 286] width 144 height 26
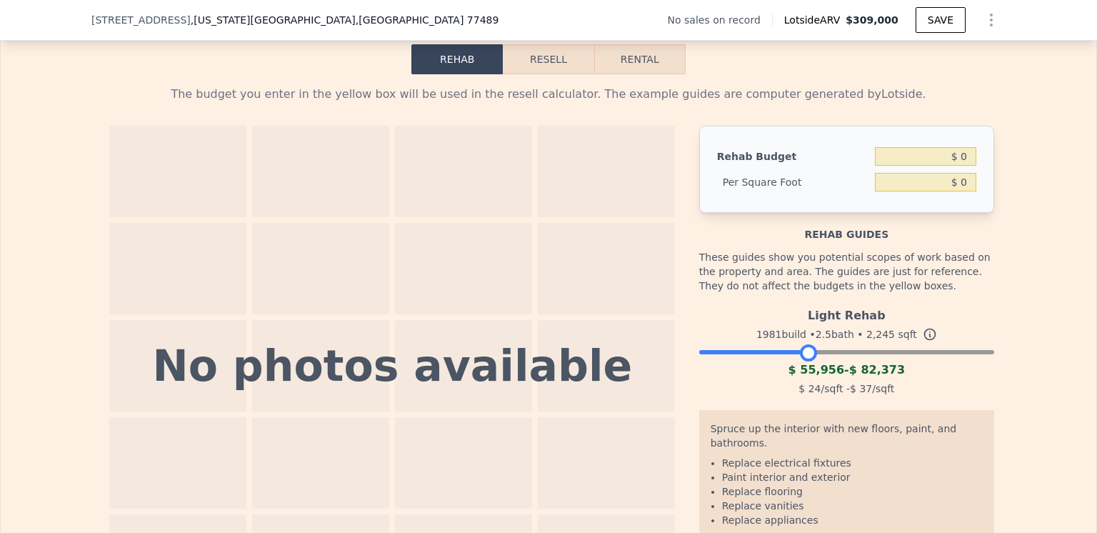
drag, startPoint x: 980, startPoint y: 369, endPoint x: 803, endPoint y: 371, distance: 177.1
click at [803, 361] on div at bounding box center [808, 352] width 17 height 17
click at [960, 166] on input "$ 0" at bounding box center [925, 156] width 101 height 19
type input "$ 78,000"
click at [1033, 109] on div "The budget you enter in the yellow box will be used in the resell calculator. T…" at bounding box center [548, 339] width 1095 height 531
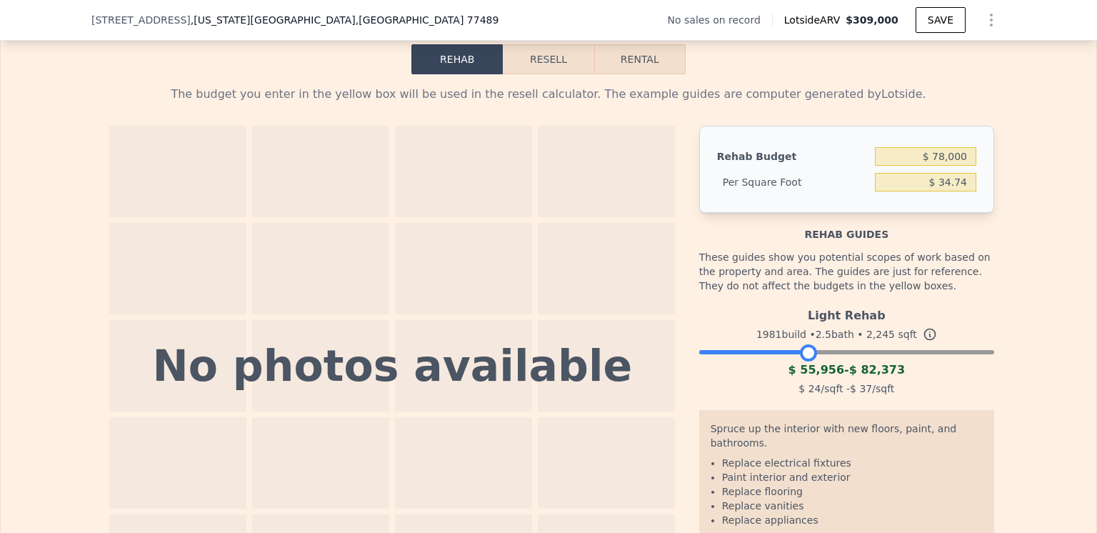
type input "$ 34.74"
click at [543, 74] on button "Resell" at bounding box center [548, 59] width 91 height 30
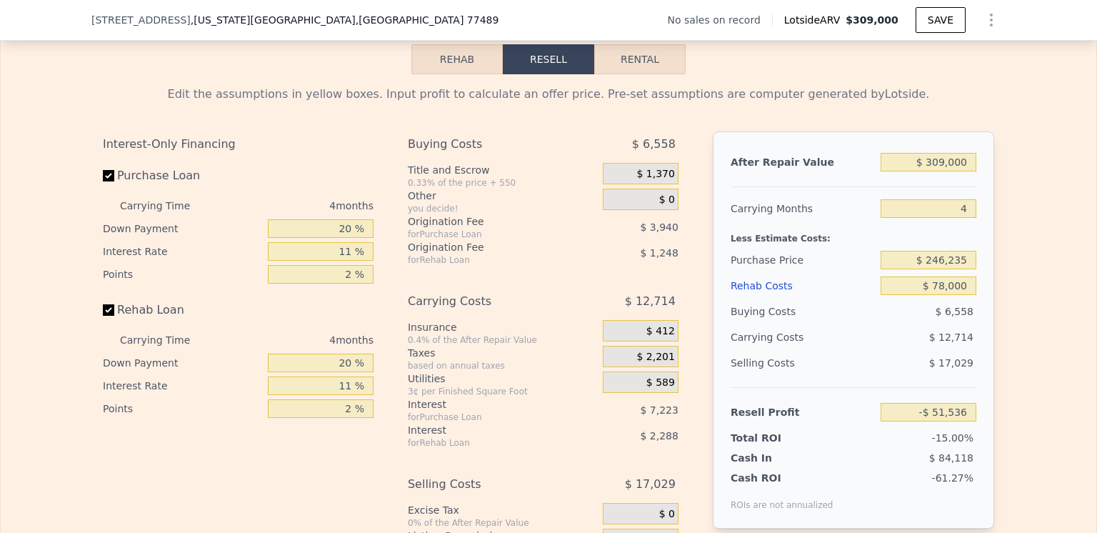
click at [661, 338] on span "$ 412" at bounding box center [660, 331] width 29 height 13
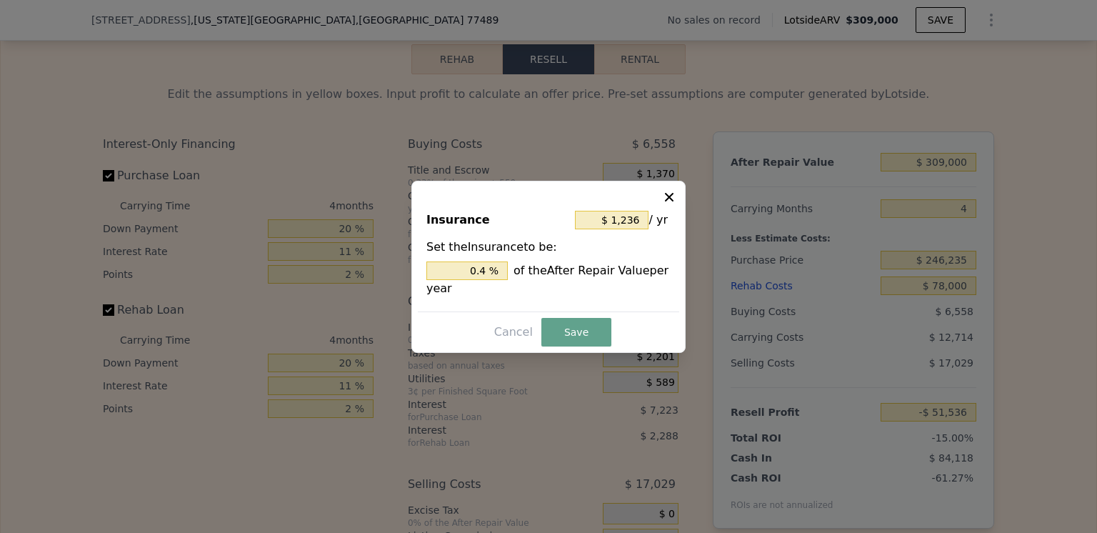
click at [570, 376] on div at bounding box center [548, 266] width 1097 height 533
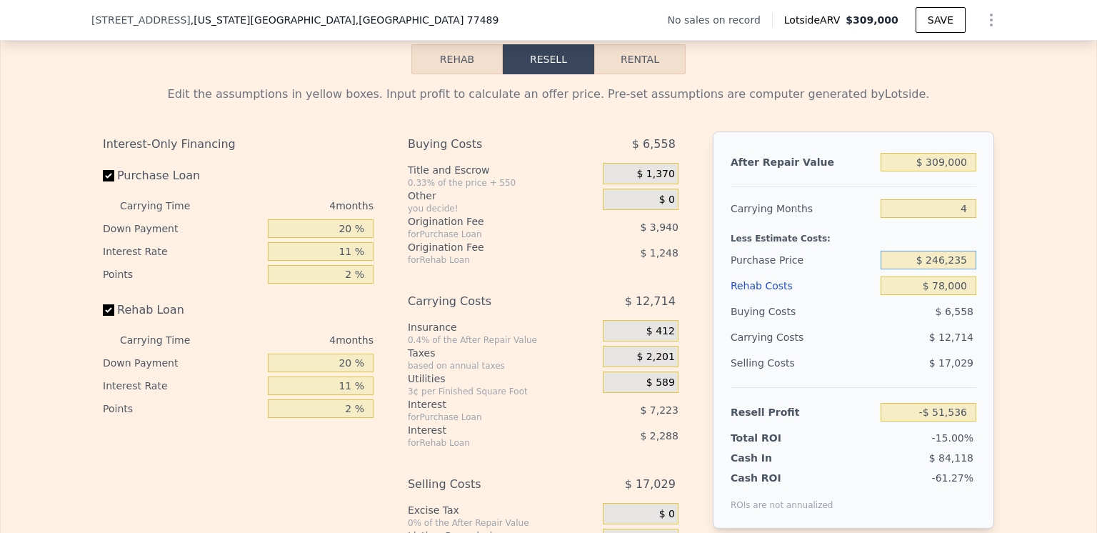
click at [962, 269] on input "$ 246,235" at bounding box center [928, 260] width 96 height 19
type input "$ 2"
type input "$ 84,500"
click at [835, 350] on div "$ 12,714" at bounding box center [900, 337] width 151 height 26
type input "$ 118,070"
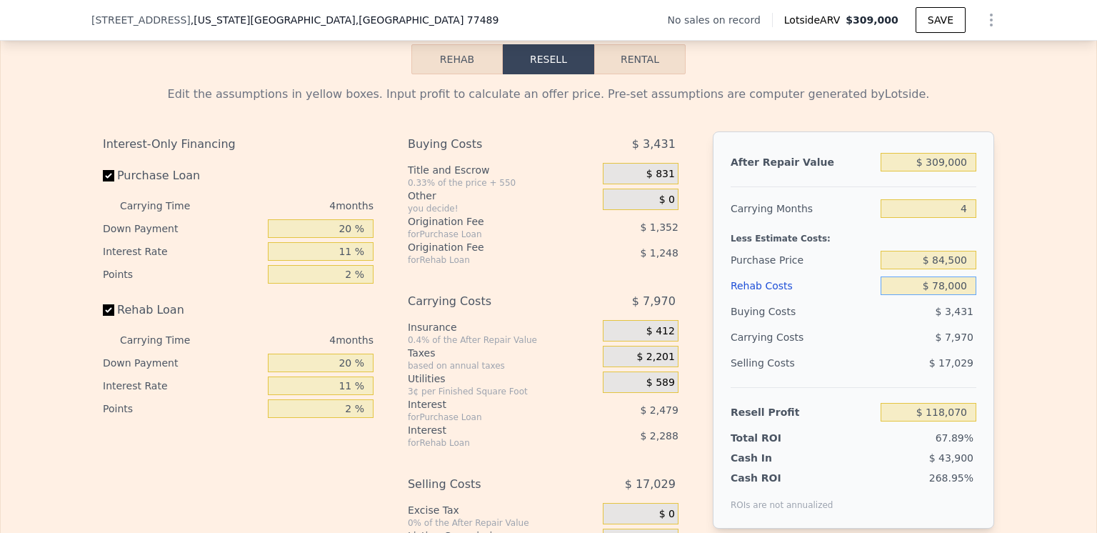
click at [940, 295] on input "$ 78,000" at bounding box center [928, 285] width 96 height 19
type input "$ 7,000"
type input "$ 192,290"
type input "$ 70,000"
type input "$ 126,434"
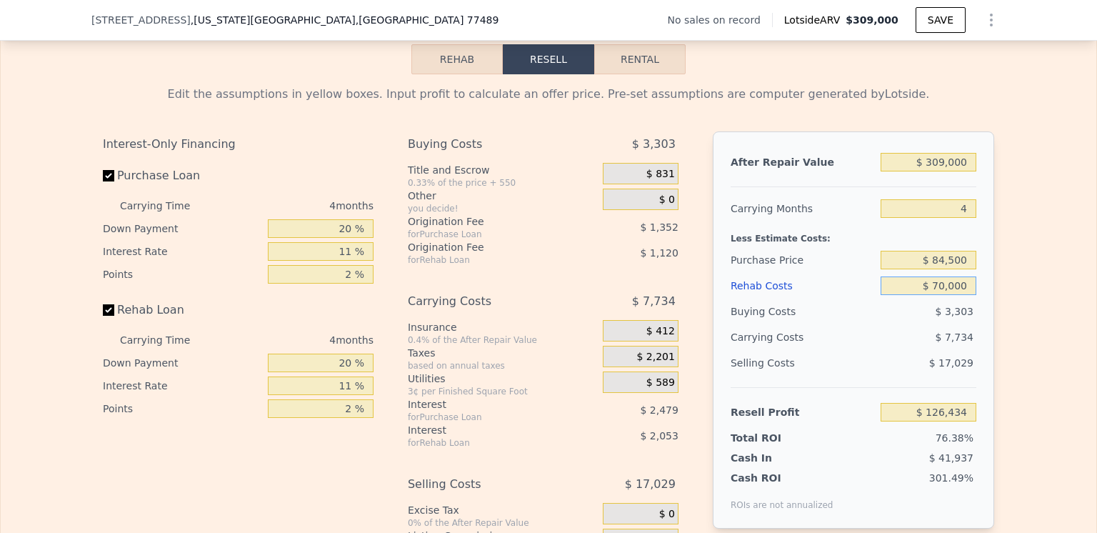
type input "$ 70,000"
click at [891, 350] on div "$ 7,734" at bounding box center [900, 337] width 151 height 26
click at [962, 269] on input "$ 84,500" at bounding box center [928, 260] width 96 height 19
type input "$ 8"
type input "$ 95,000"
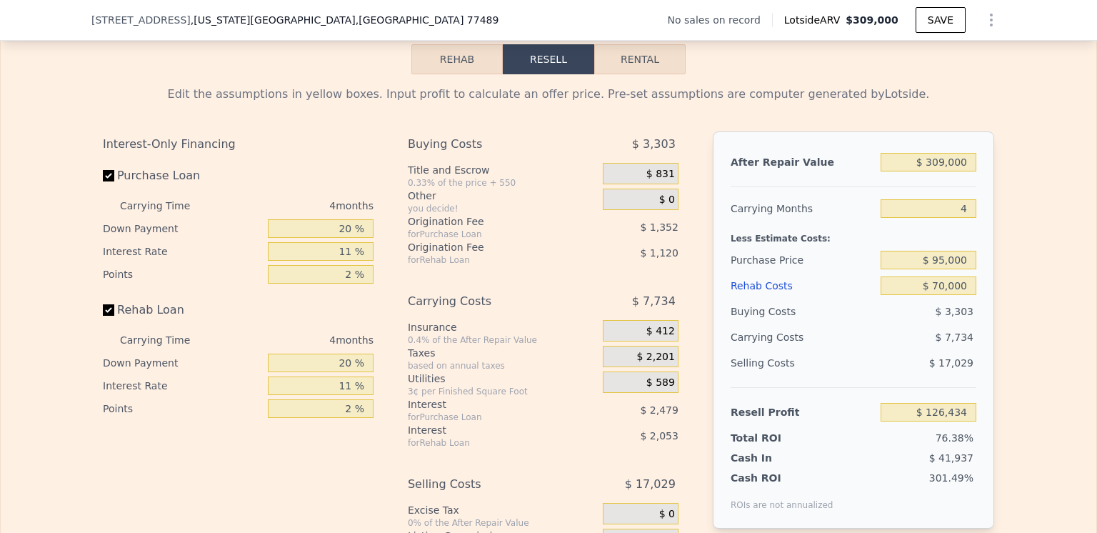
click at [860, 324] on div "Buying Costs" at bounding box center [802, 311] width 144 height 26
type input "$ 115,423"
click at [942, 171] on input "$ 309,000" at bounding box center [928, 162] width 96 height 19
type input "$ 3,000"
type input "-$ 173,850"
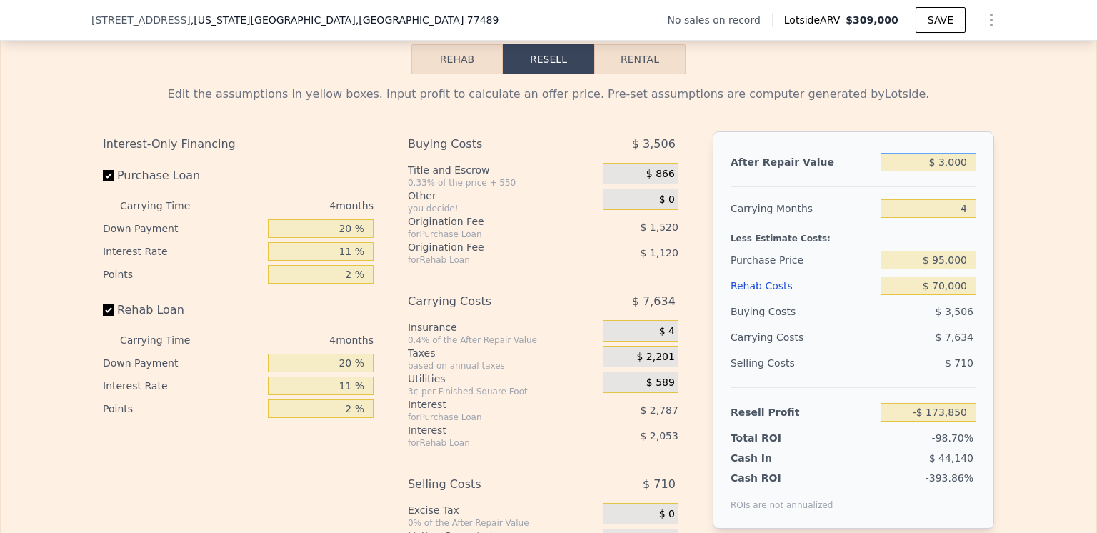
type input "$ 32,000"
type input "-$ 146,436"
type input "$ 320,000"
type input "$ 125,821"
type input "$ 320,000"
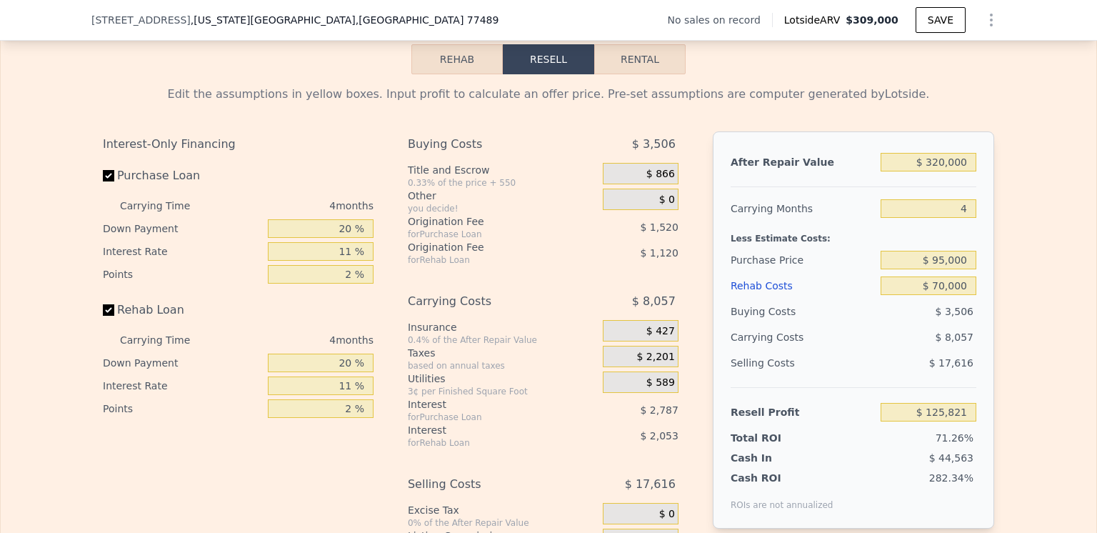
click at [841, 221] on div "Carrying Months" at bounding box center [802, 209] width 144 height 26
click at [962, 269] on input "$ 95,000" at bounding box center [928, 260] width 96 height 19
type input "$ 9"
type input "$ 160,000"
click at [828, 273] on div "Purchase Price" at bounding box center [802, 260] width 144 height 26
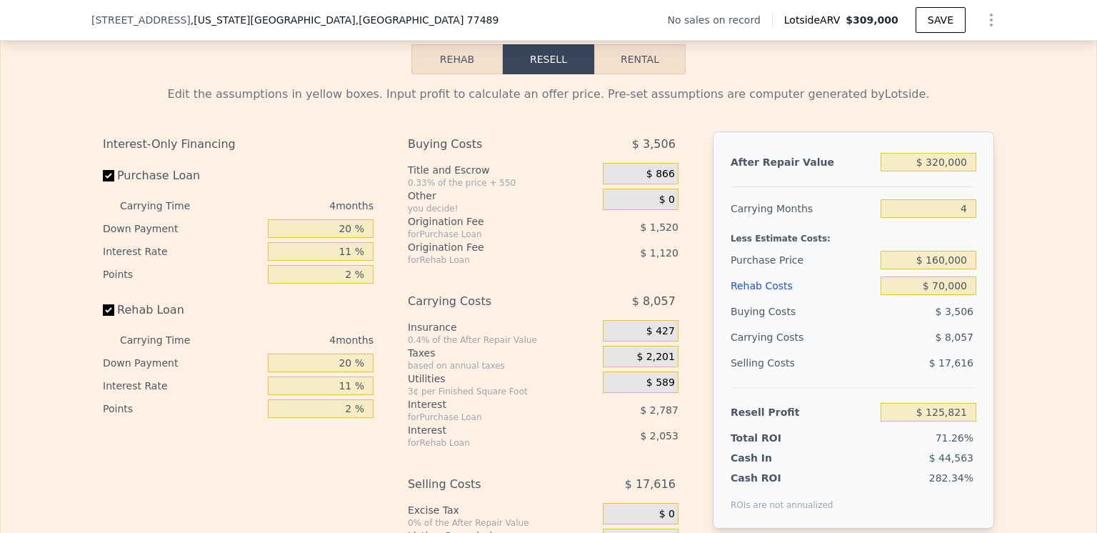
type input "$ 57,660"
click at [633, 74] on button "Rental" at bounding box center [639, 59] width 91 height 30
select select "30"
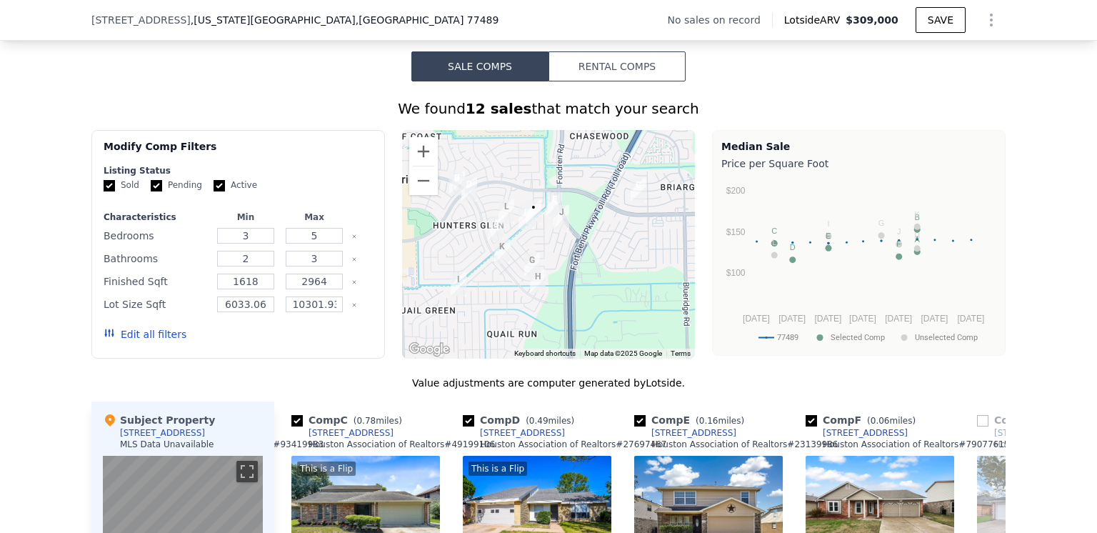
scroll to position [923, 0]
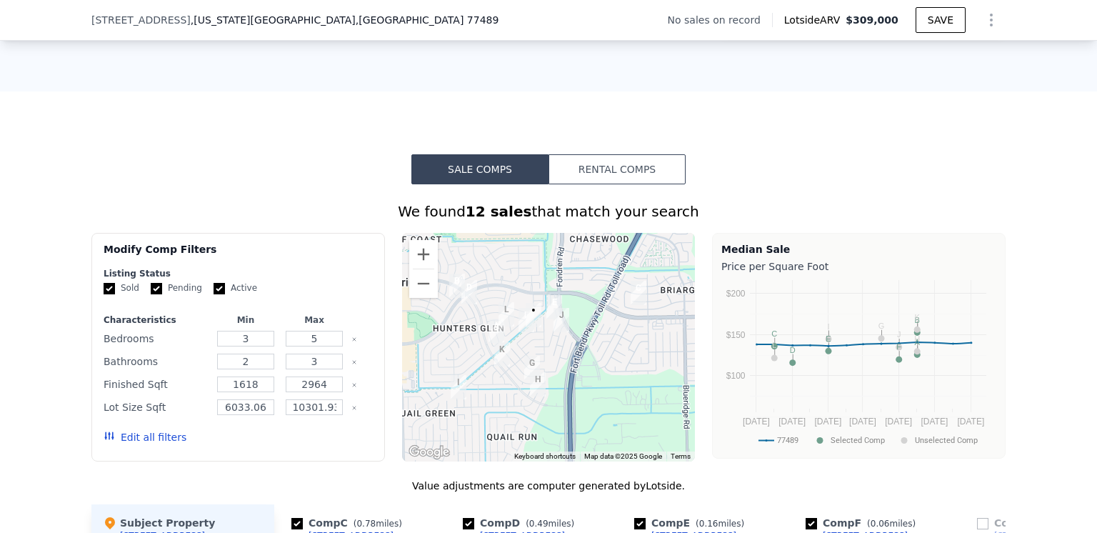
click at [588, 171] on button "Rental Comps" at bounding box center [616, 169] width 137 height 30
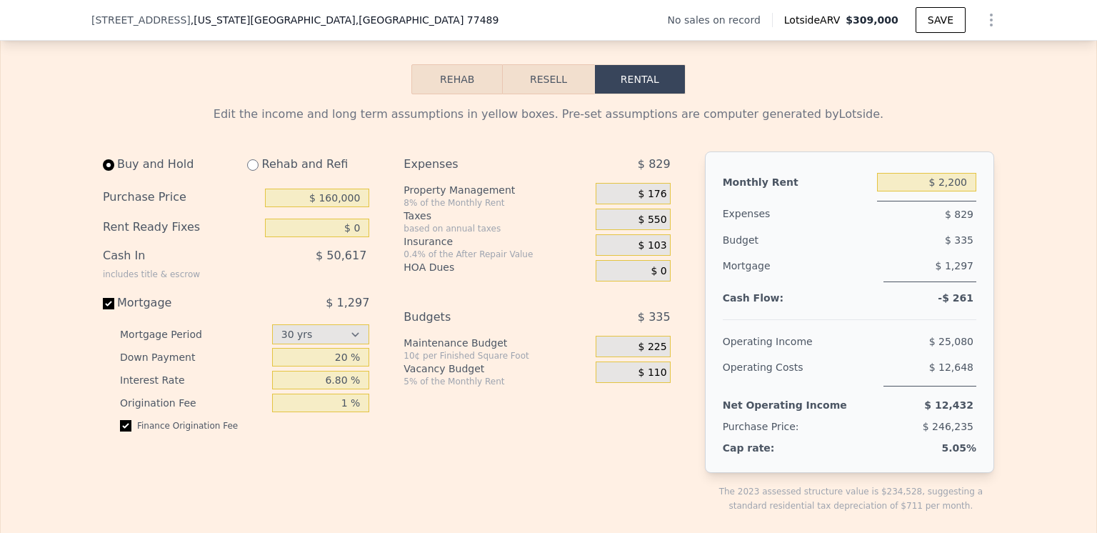
scroll to position [1922, 0]
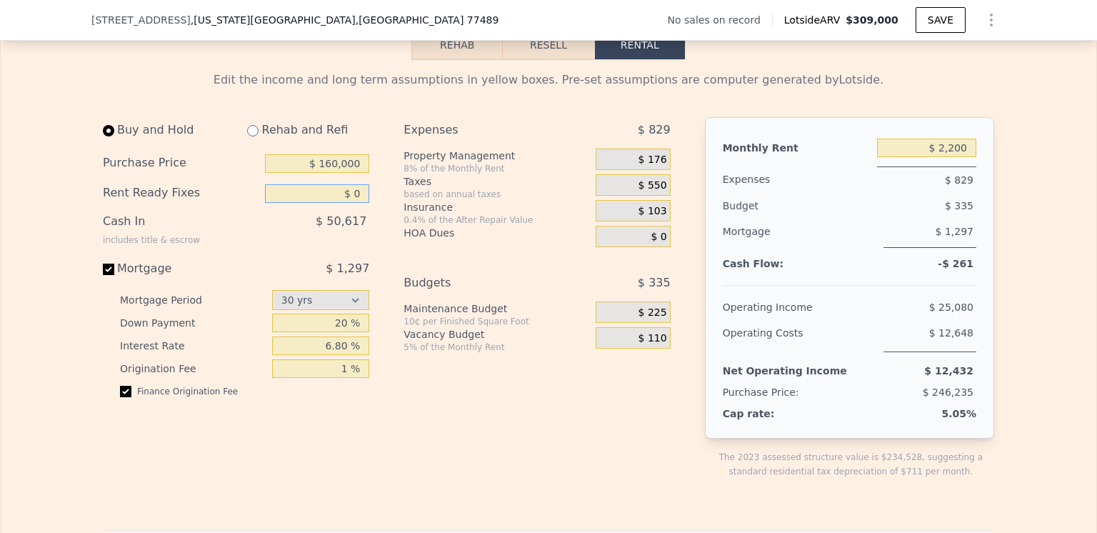
click at [356, 203] on input "$ 0" at bounding box center [317, 193] width 104 height 19
type input "$ 5,000"
click at [369, 224] on div "Buy and Hold Rehab and Refi Purchase Price $ 160,000 Rent Ready Fixes $ 5,000 C…" at bounding box center [242, 309] width 278 height 384
click at [336, 173] on input "$ 160,000" at bounding box center [317, 163] width 104 height 19
click at [376, 179] on div "Buy and Hold Rehab and Refi Purchase Price $ 100,000 Rent Ready Fixes $ 5,000 C…" at bounding box center [392, 309] width 579 height 384
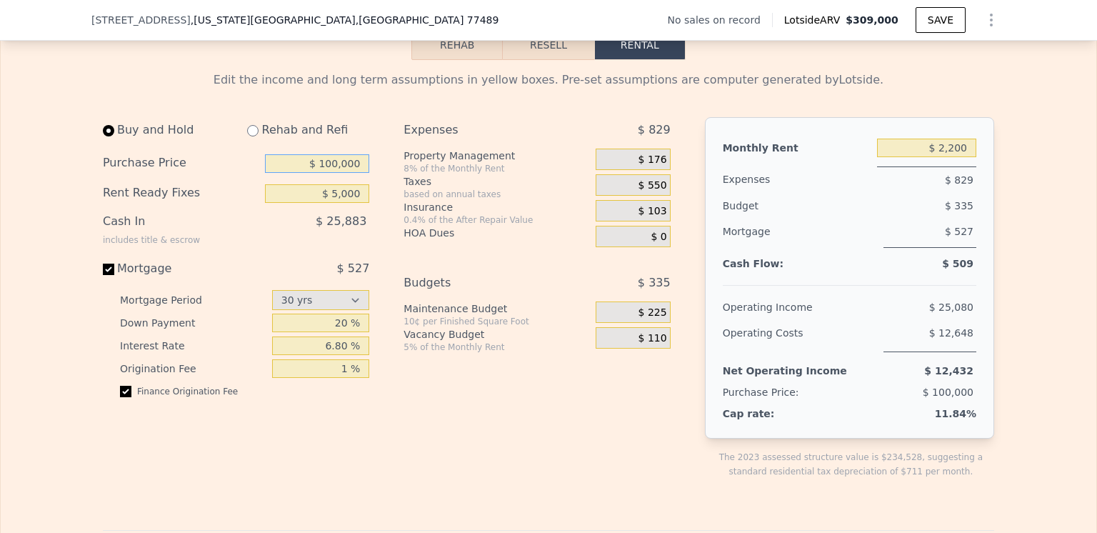
click at [336, 173] on input "$ 100,000" at bounding box center [317, 163] width 104 height 19
type input "$ 125,000"
click at [378, 190] on div "Buy and Hold Rehab and Refi Purchase Price $ 125,000 Rent Ready Fixes $ 5,000 C…" at bounding box center [392, 309] width 579 height 384
